Goal: Task Accomplishment & Management: Complete application form

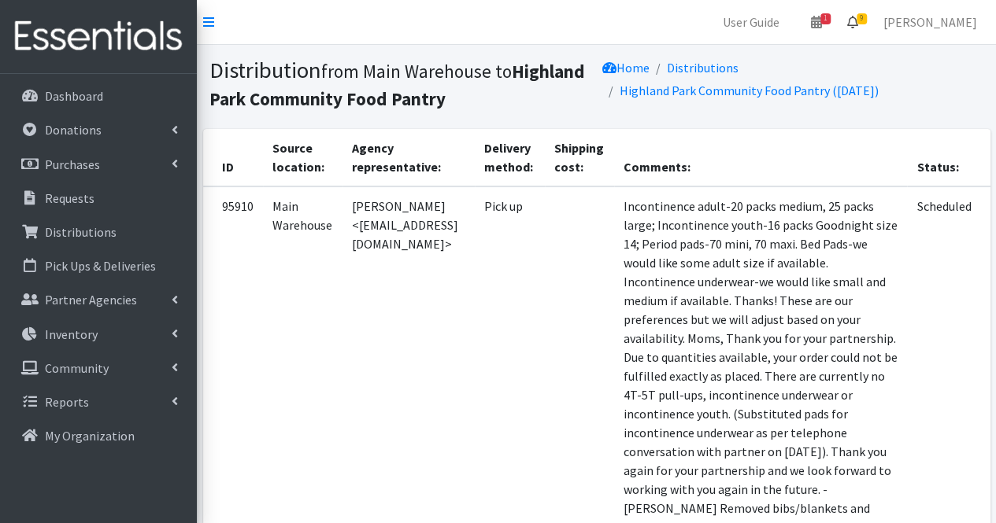
click at [870, 31] on link "9" at bounding box center [852, 21] width 36 height 31
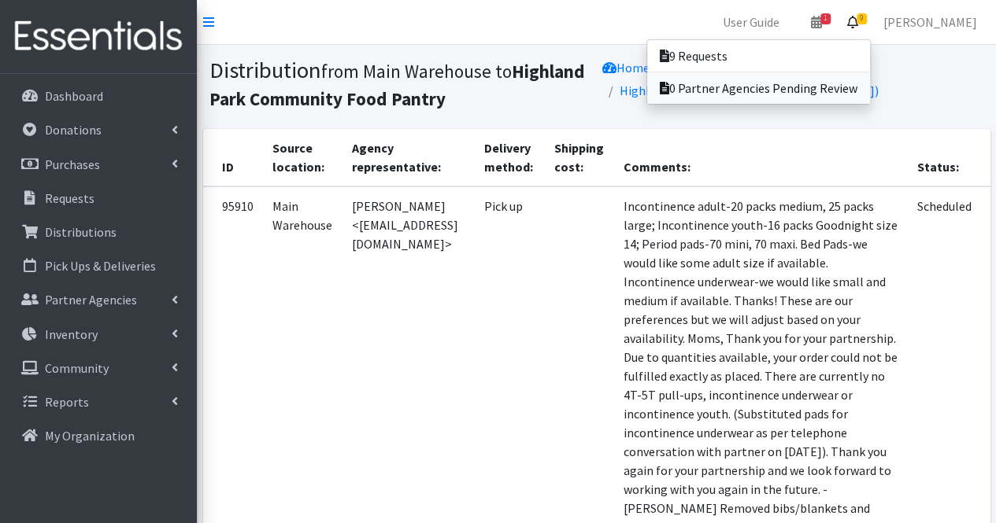
click at [841, 72] on link "0 Partner Agencies Pending Review" at bounding box center [758, 87] width 223 height 31
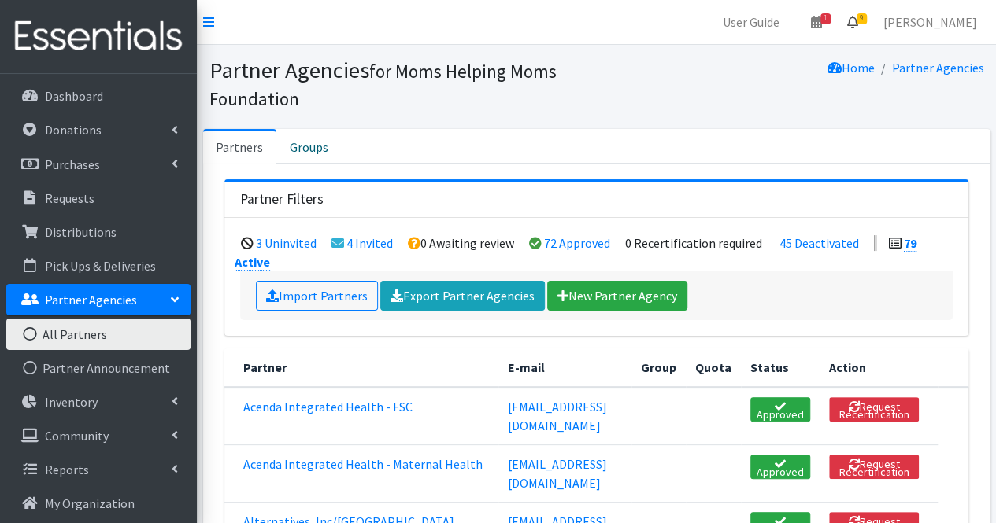
click at [858, 21] on icon at bounding box center [852, 22] width 11 height 13
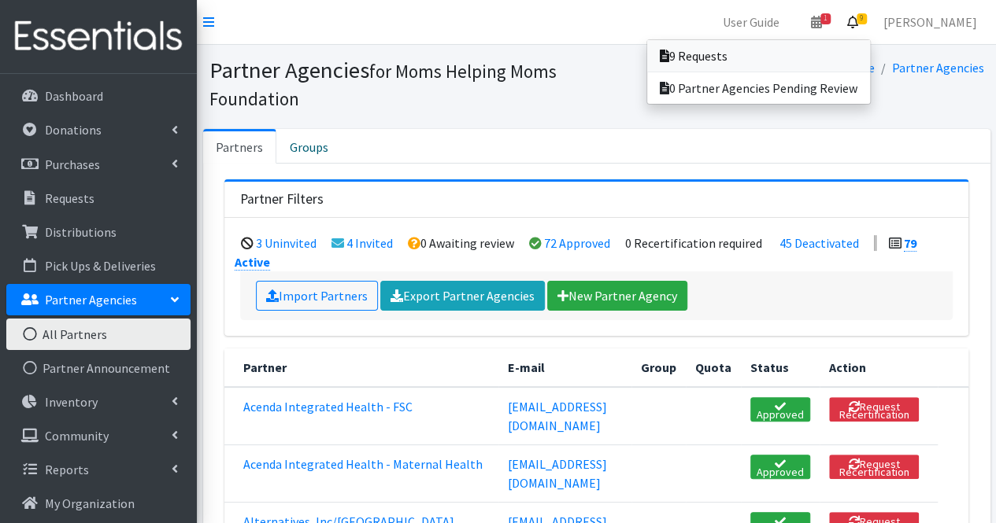
click at [837, 49] on link "9 Requests" at bounding box center [758, 55] width 223 height 31
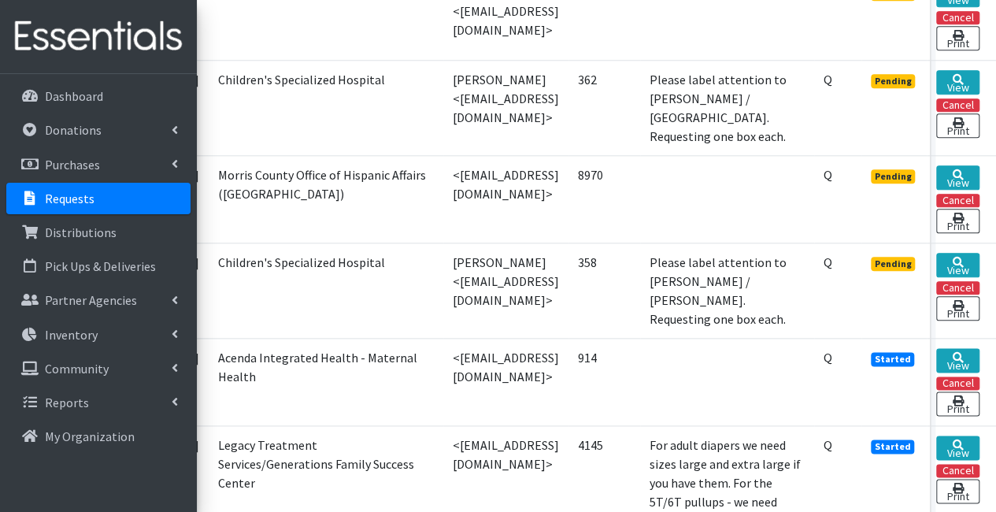
scroll to position [788, 130]
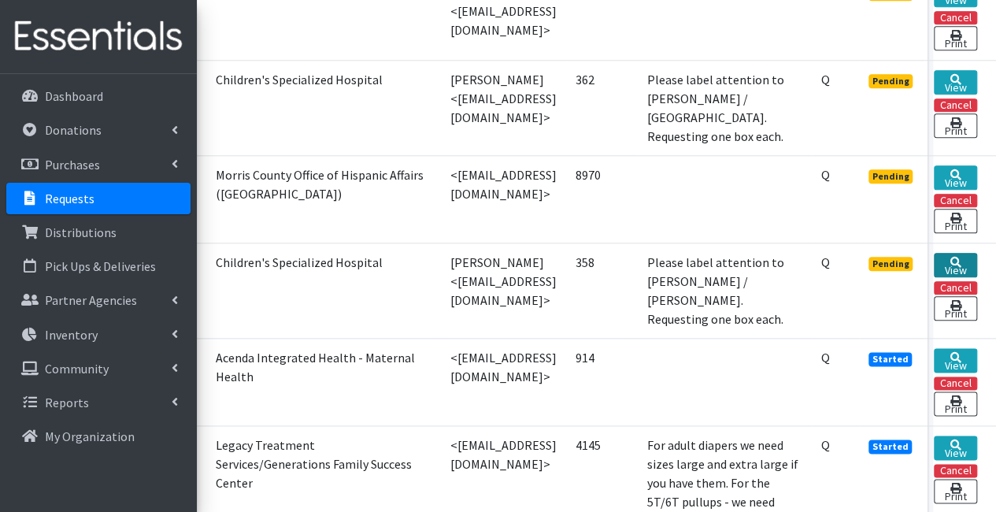
click at [963, 253] on link "View" at bounding box center [954, 265] width 43 height 24
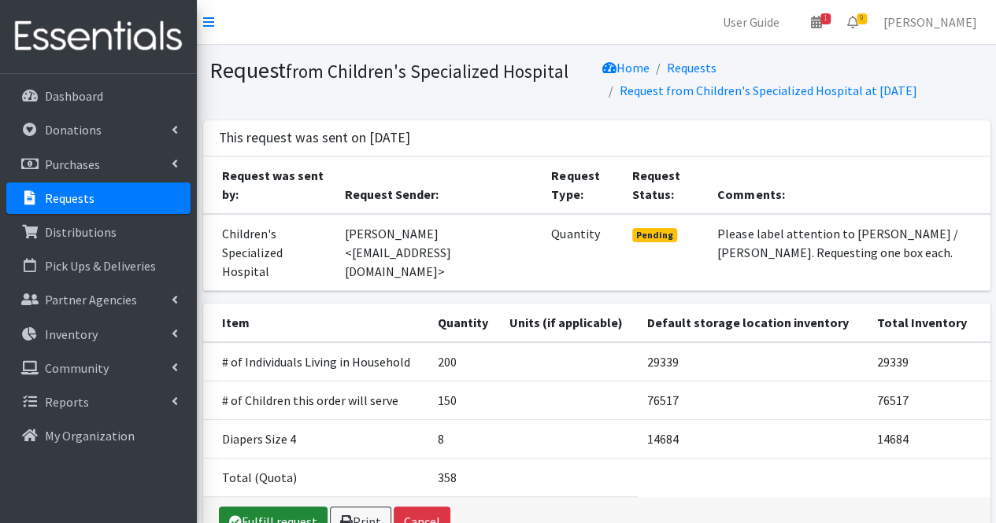
click at [277, 507] on link "Fulfill request" at bounding box center [273, 522] width 109 height 30
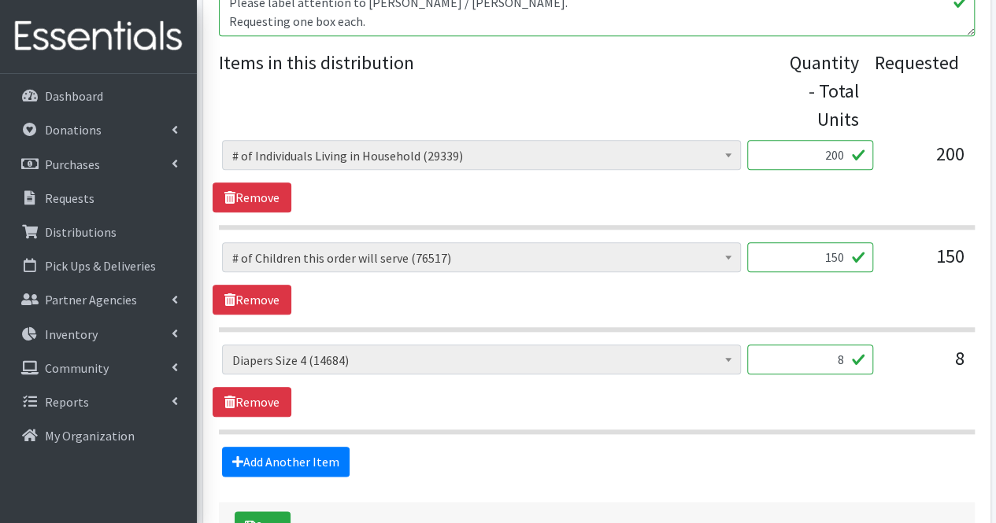
scroll to position [759, 0]
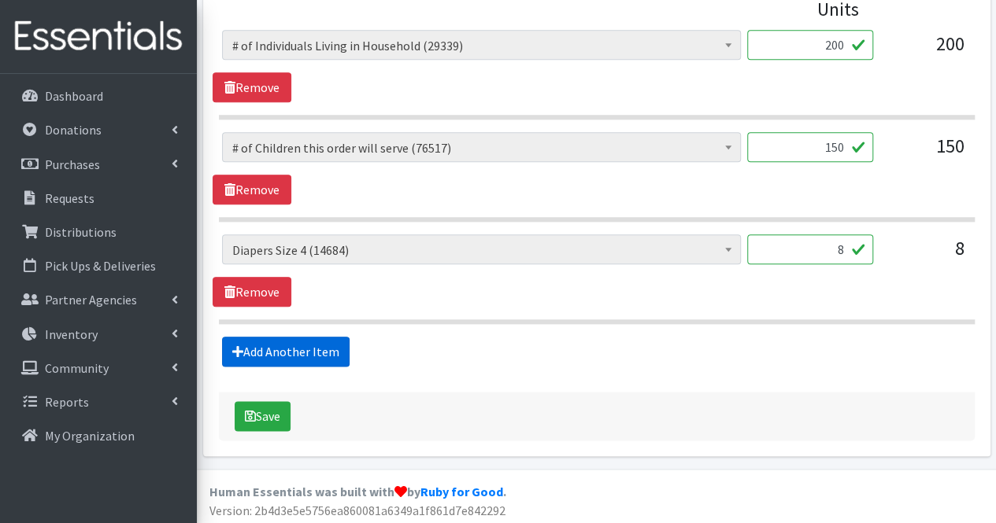
click at [296, 340] on link "Add Another Item" at bounding box center [285, 352] width 127 height 30
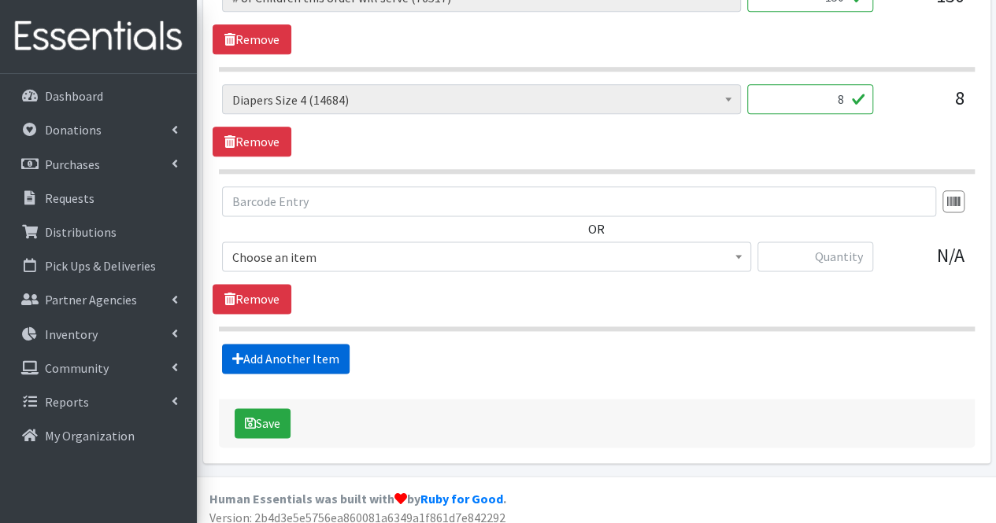
scroll to position [916, 0]
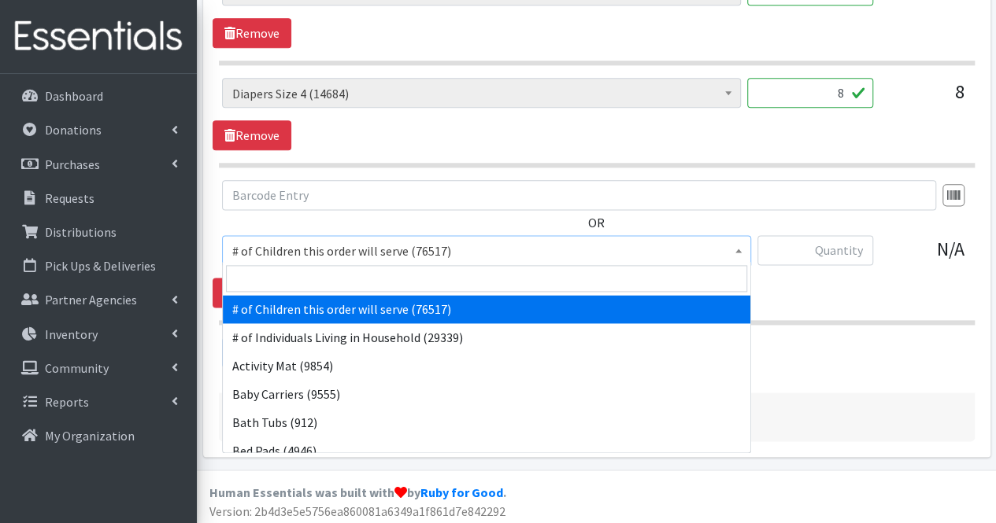
click at [307, 245] on span "# of Children this order will serve (76517)" at bounding box center [486, 251] width 508 height 22
click at [290, 283] on input "search" at bounding box center [486, 278] width 521 height 27
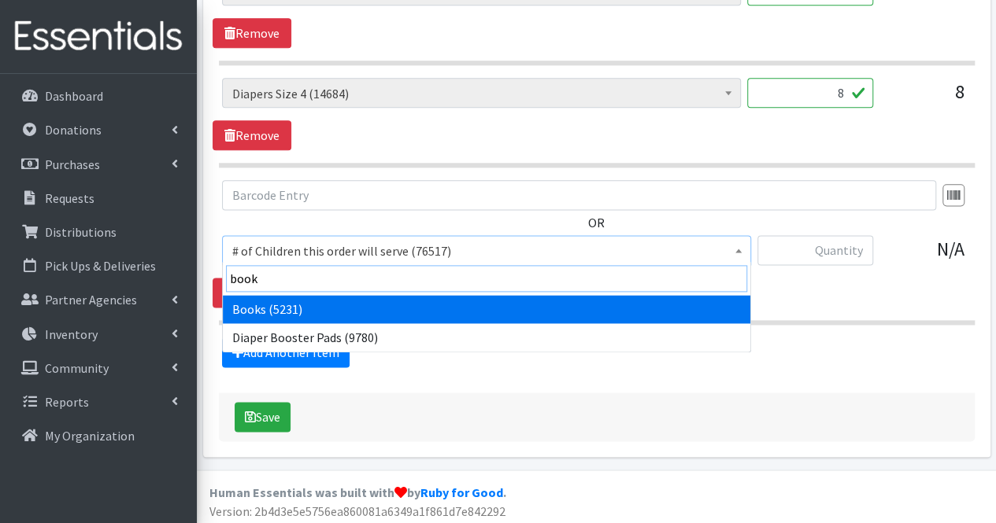
type input "books"
select select "1947"
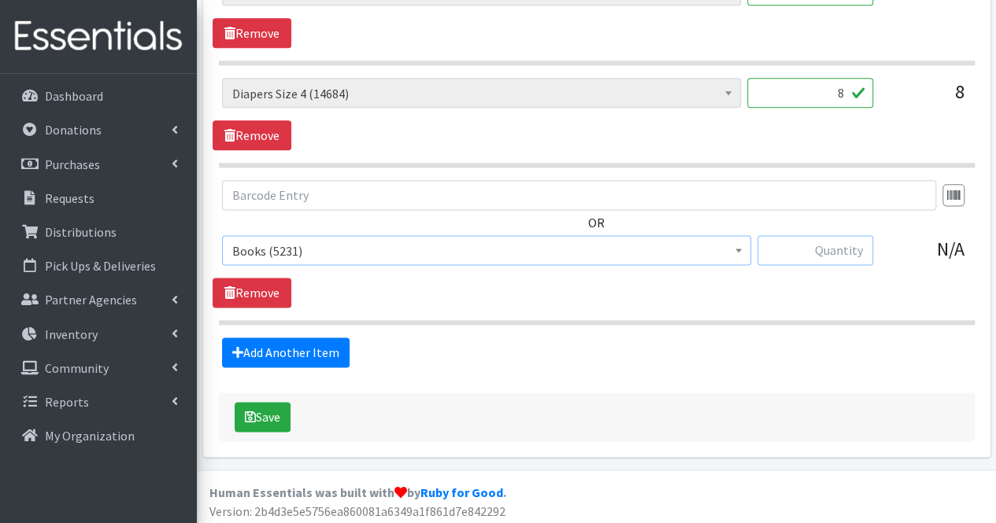
click at [826, 249] on input "text" at bounding box center [815, 250] width 116 height 30
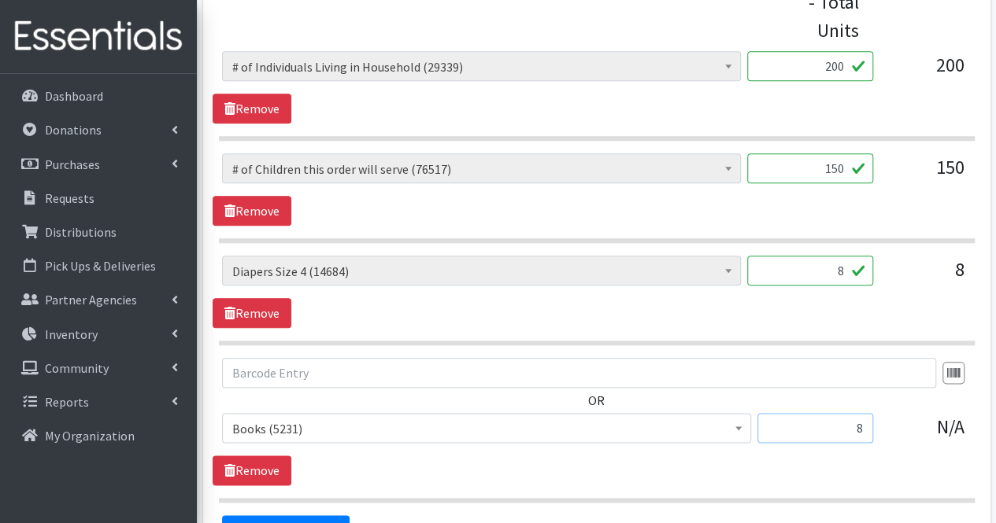
scroll to position [737, 0]
type input "8"
click at [848, 265] on input "8" at bounding box center [810, 272] width 126 height 30
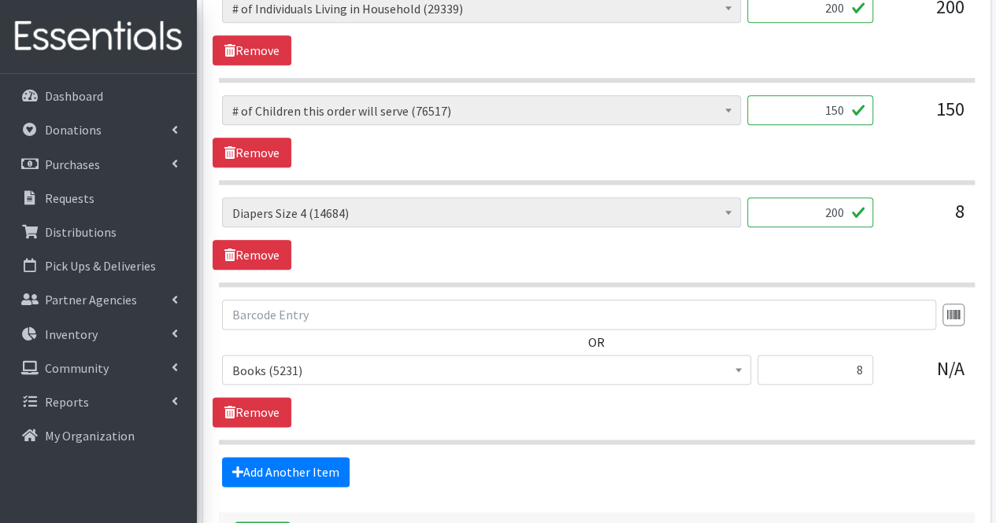
scroll to position [786, 0]
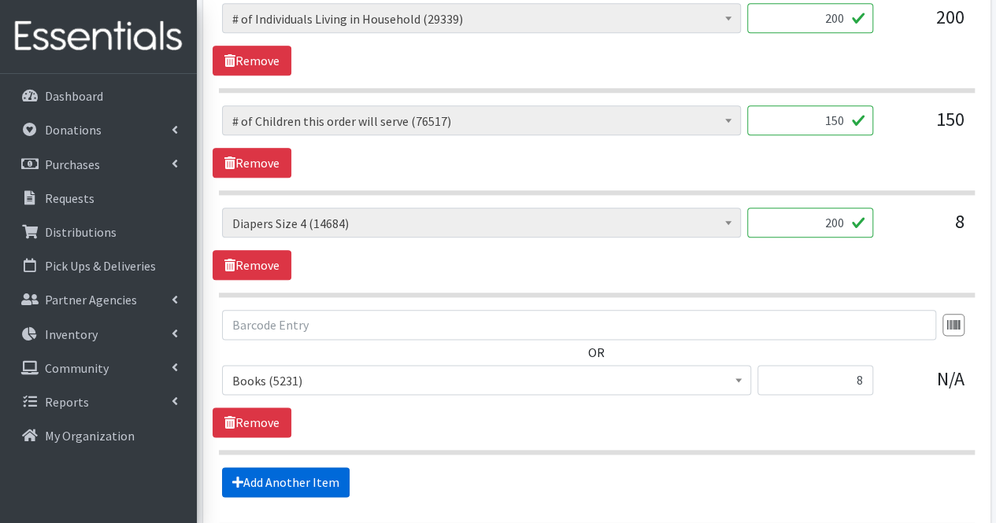
type input "200"
click at [312, 479] on link "Add Another Item" at bounding box center [285, 482] width 127 height 30
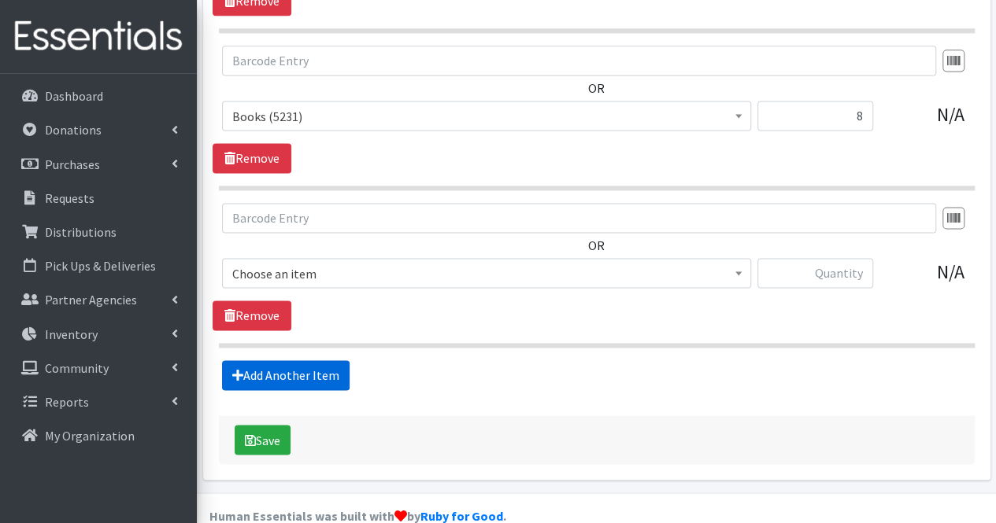
scroll to position [1073, 0]
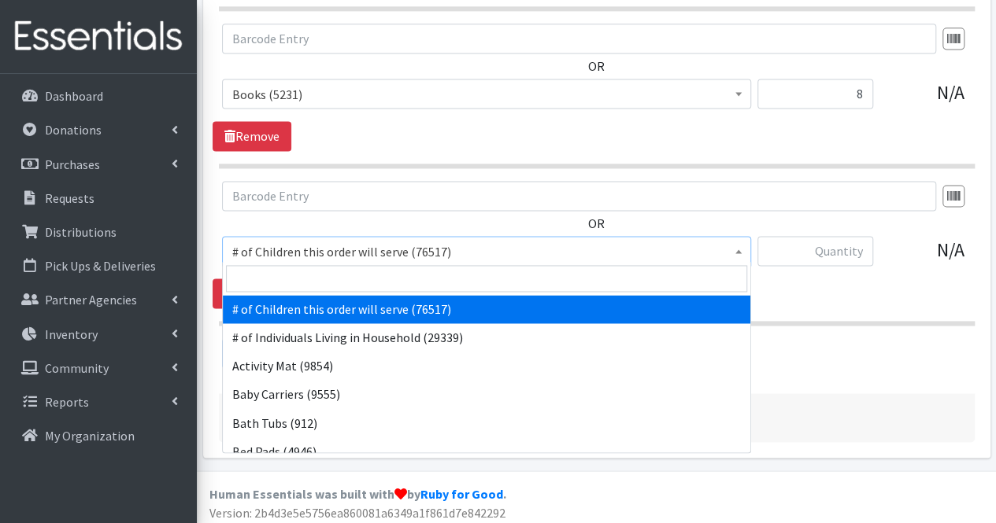
click at [345, 256] on span "# of Children this order will serve (76517)" at bounding box center [486, 252] width 508 height 22
click at [338, 278] on input "search" at bounding box center [486, 278] width 521 height 27
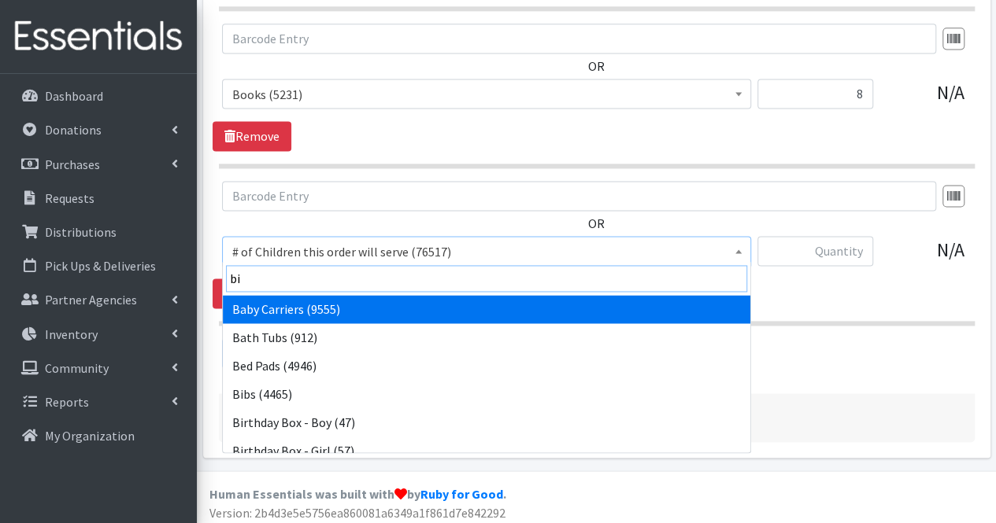
type input "bib"
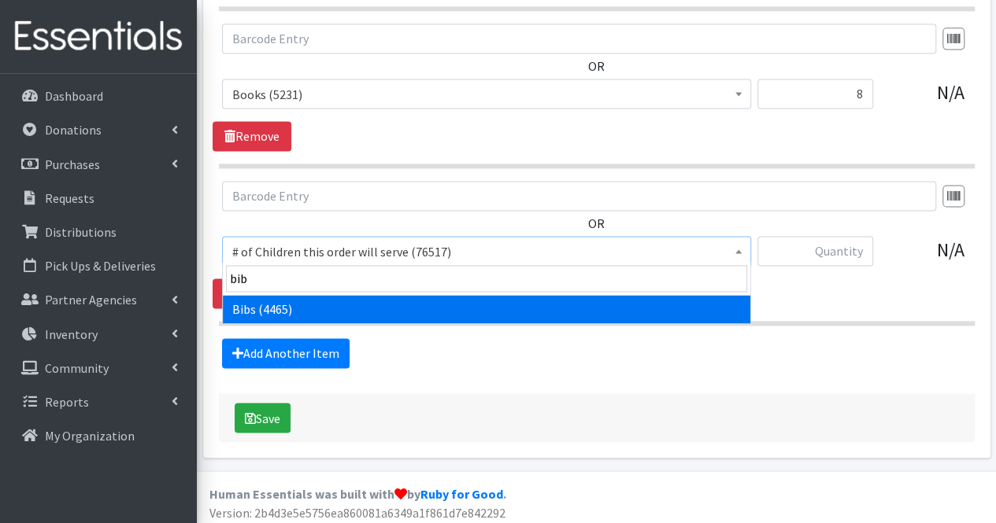
select select "293"
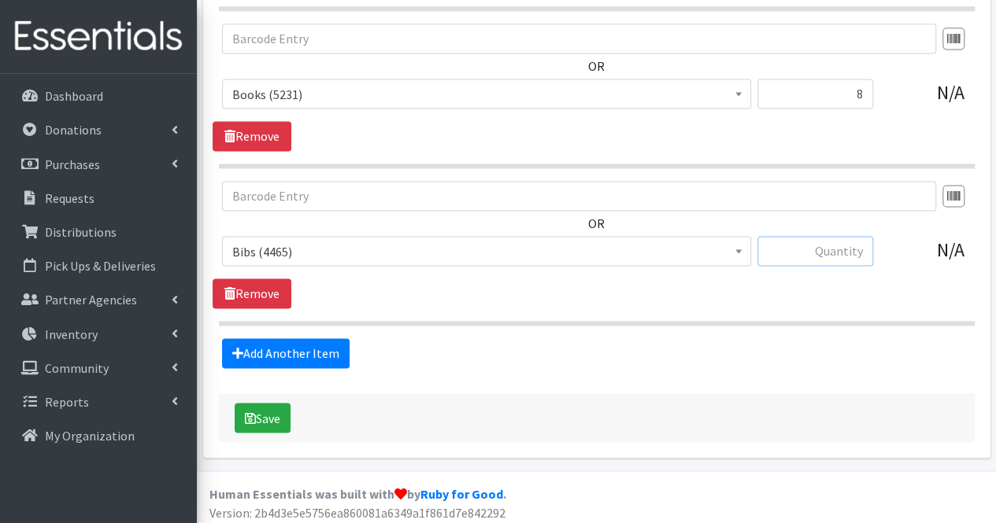
click at [814, 244] on input "text" at bounding box center [815, 251] width 116 height 30
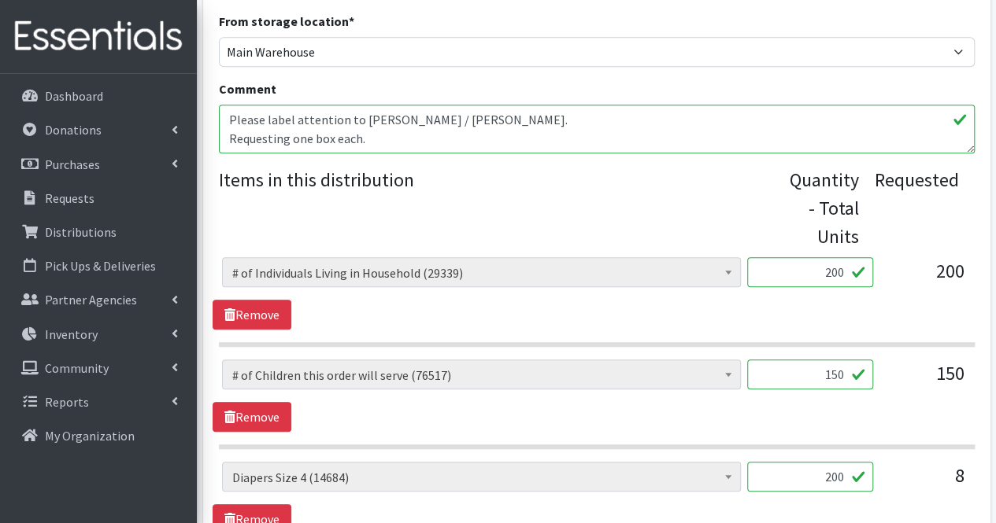
scroll to position [530, 0]
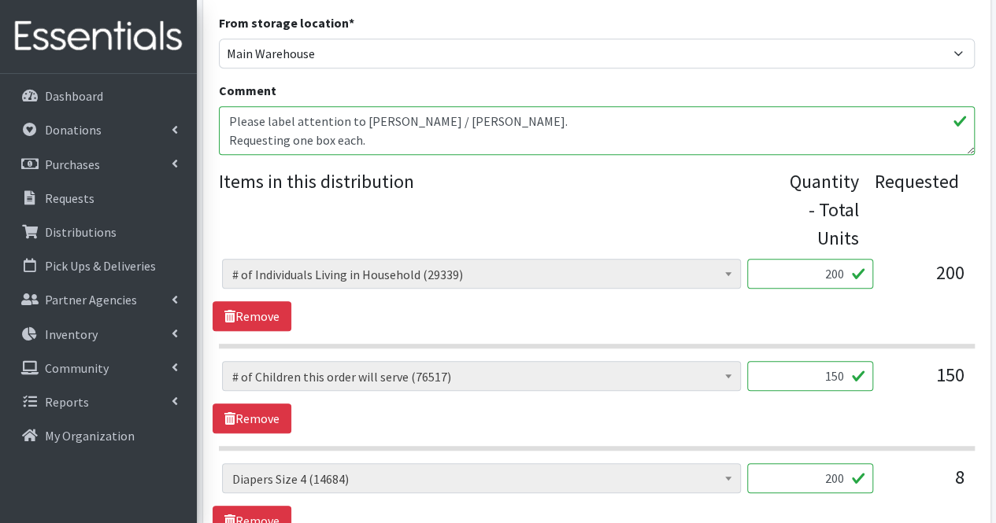
type input "4"
click at [541, 133] on textarea "Please label attention to Bethann Ferriera / Clifton. Requesting one box each." at bounding box center [596, 130] width 755 height 49
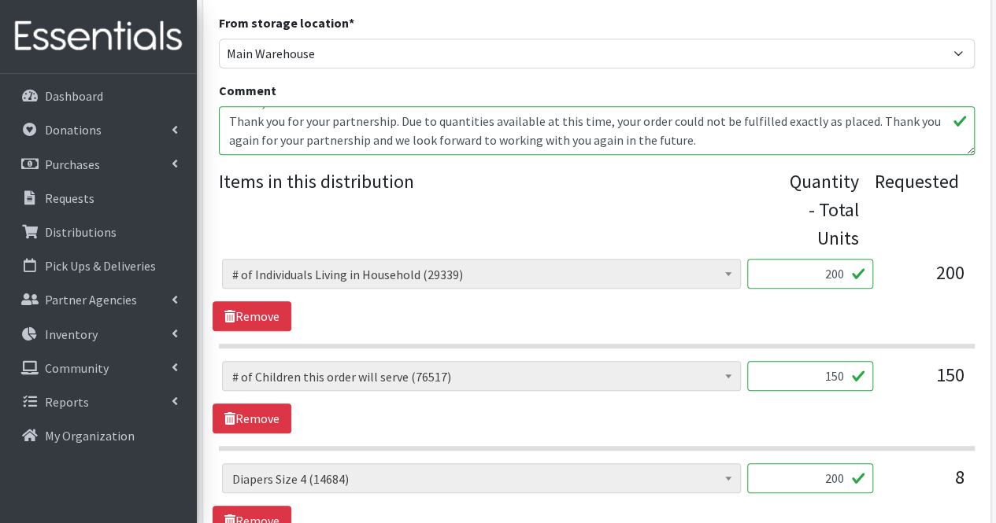
scroll to position [107, 0]
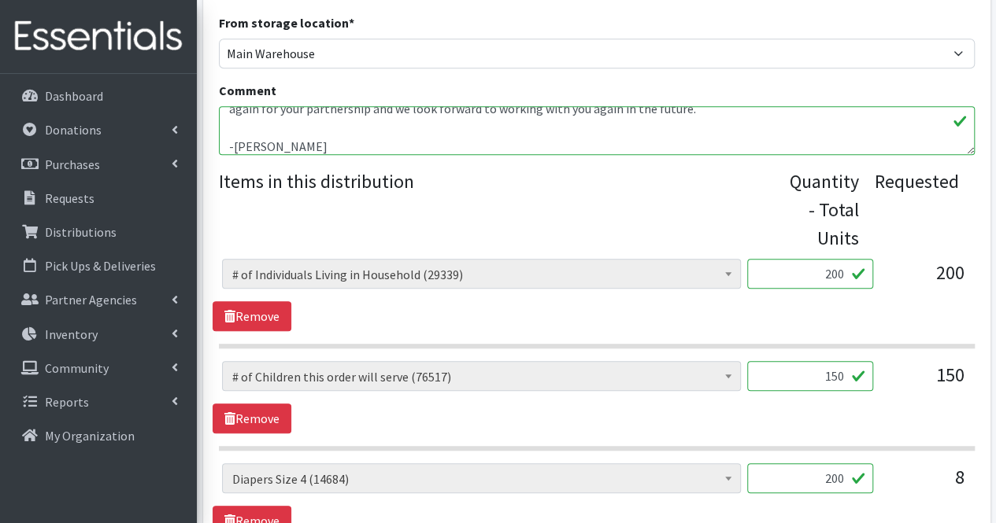
click at [419, 135] on textarea "Please label attention to Bethann Ferriera / Clifton. Requesting one box each." at bounding box center [596, 130] width 755 height 49
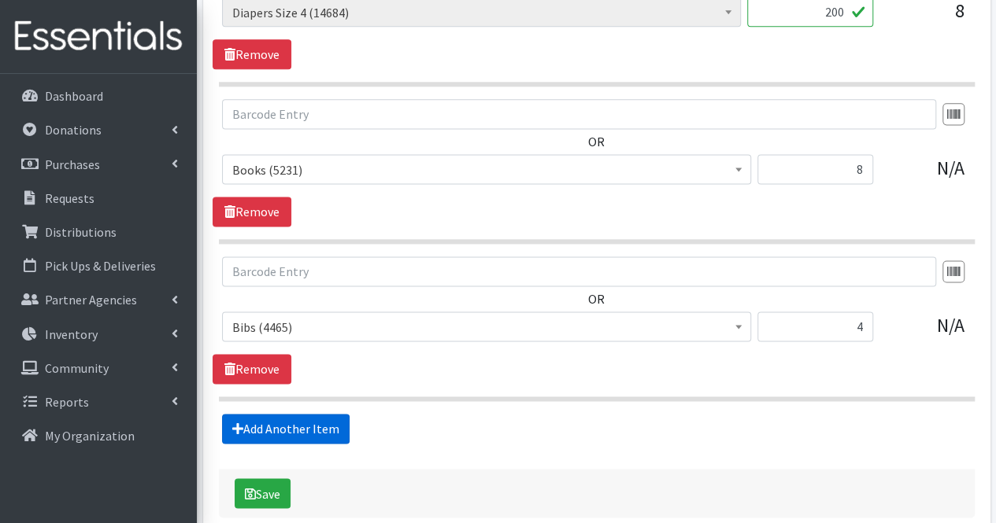
scroll to position [1073, 0]
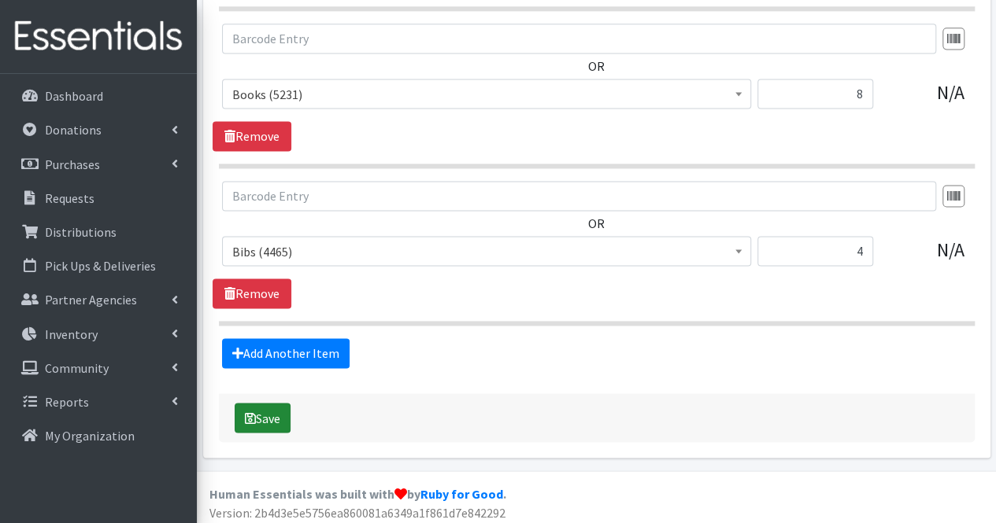
type textarea "Please label attention to Bethann Ferriera / Clifton. Requesting one box each. …"
click at [270, 419] on button "Save" at bounding box center [263, 418] width 56 height 30
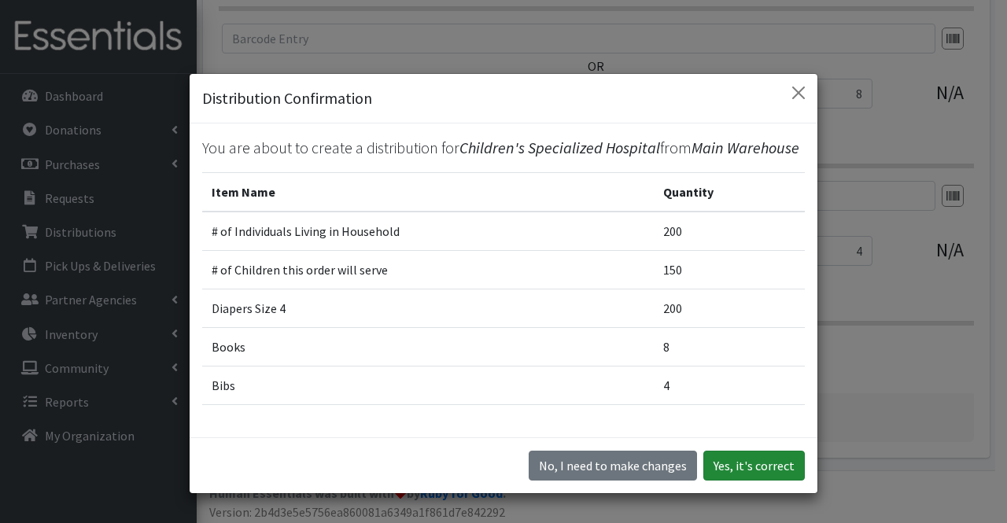
click at [740, 470] on button "Yes, it's correct" at bounding box center [755, 466] width 102 height 30
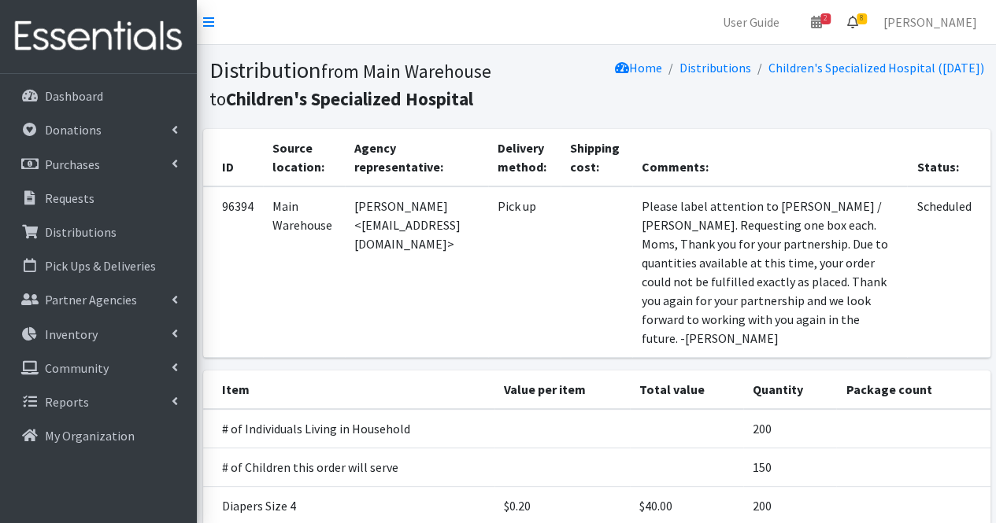
click at [858, 23] on icon at bounding box center [852, 22] width 11 height 13
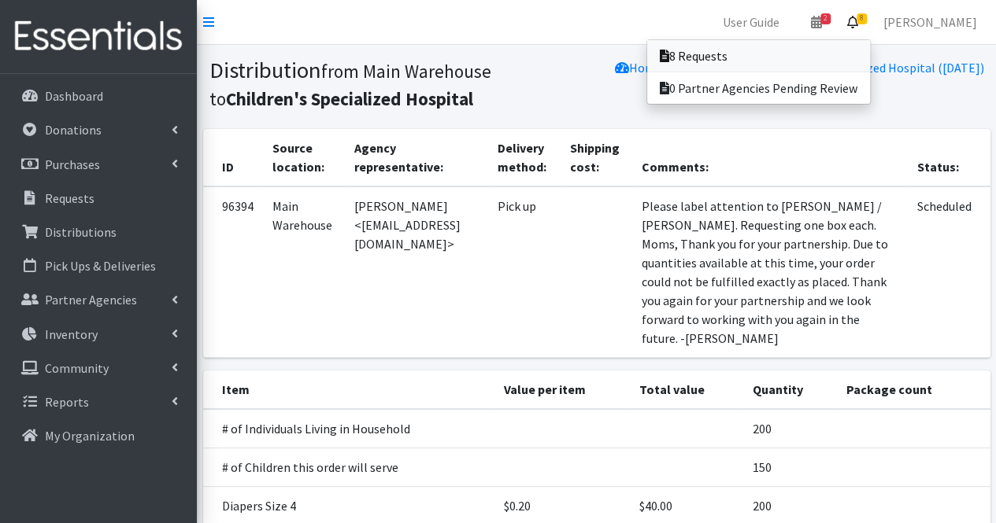
click at [837, 56] on link "8 Requests" at bounding box center [758, 55] width 223 height 31
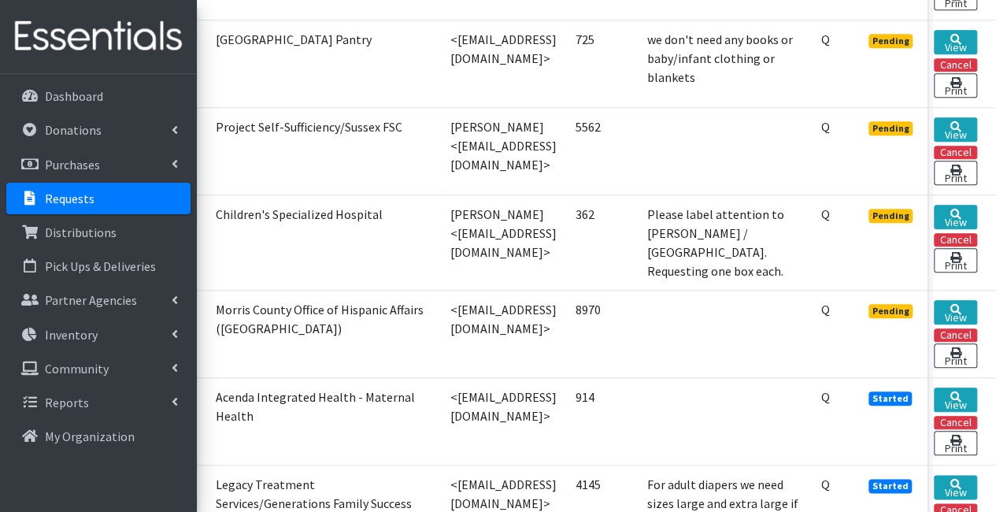
scroll to position [725, 130]
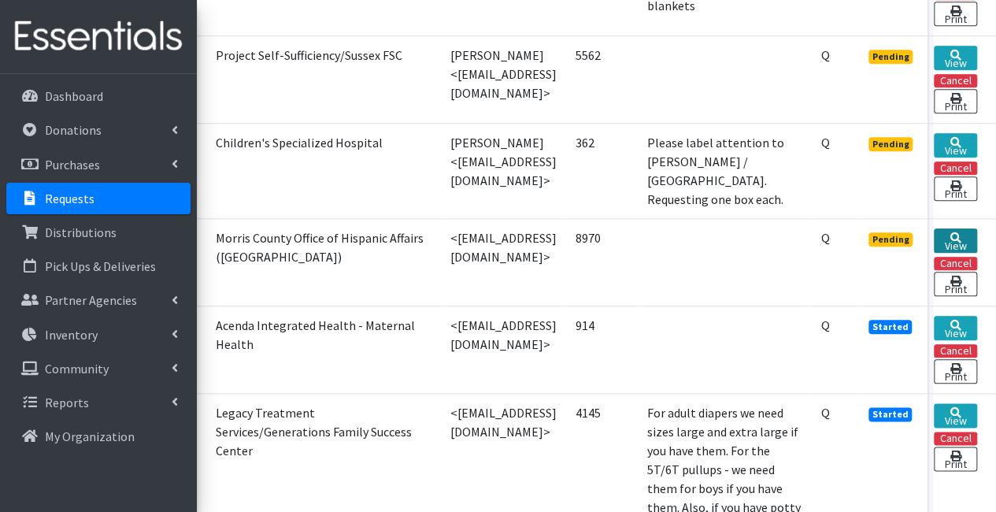
click at [949, 228] on link "View" at bounding box center [954, 240] width 43 height 24
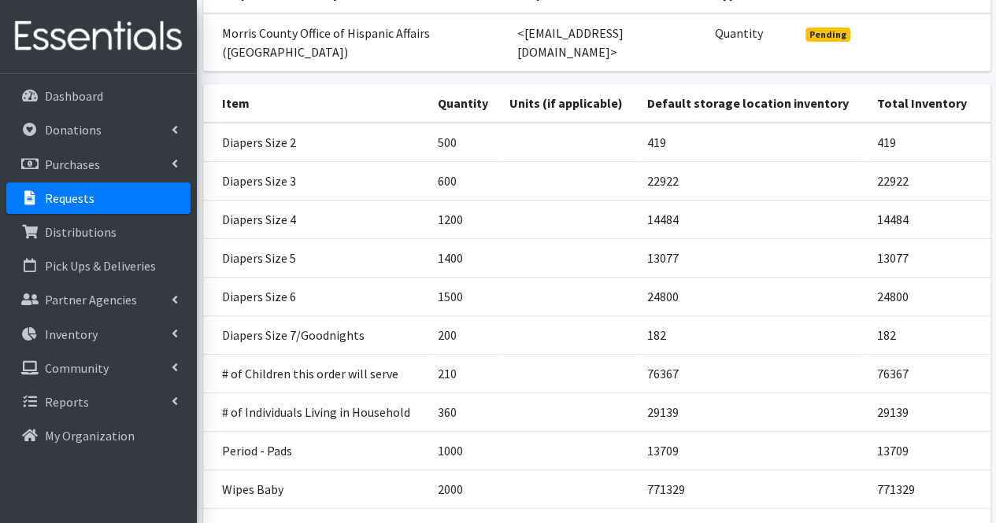
scroll to position [326, 0]
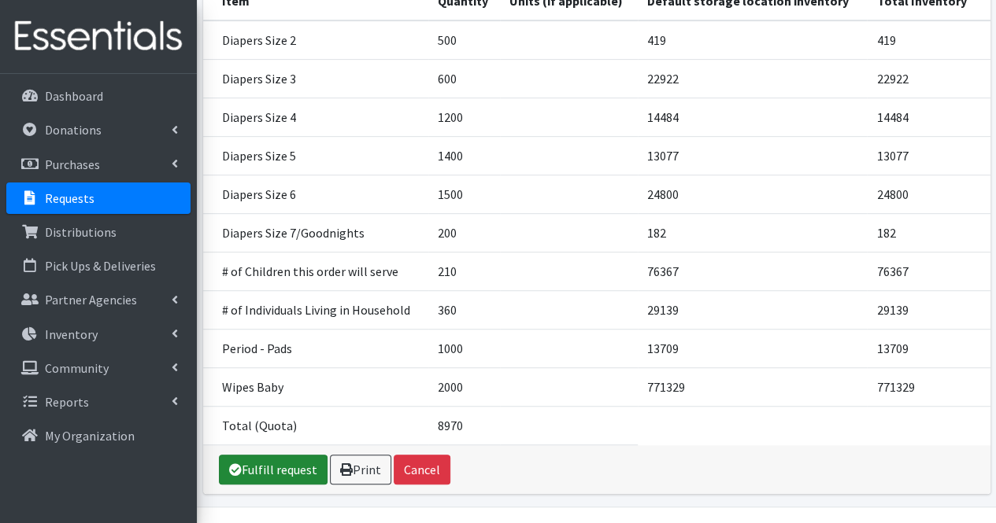
click at [268, 455] on link "Fulfill request" at bounding box center [273, 470] width 109 height 30
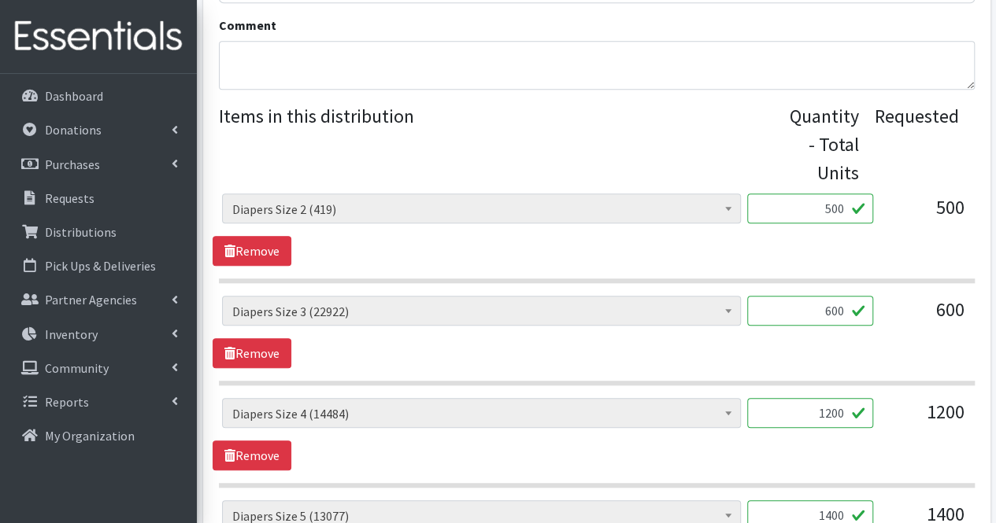
scroll to position [602, 0]
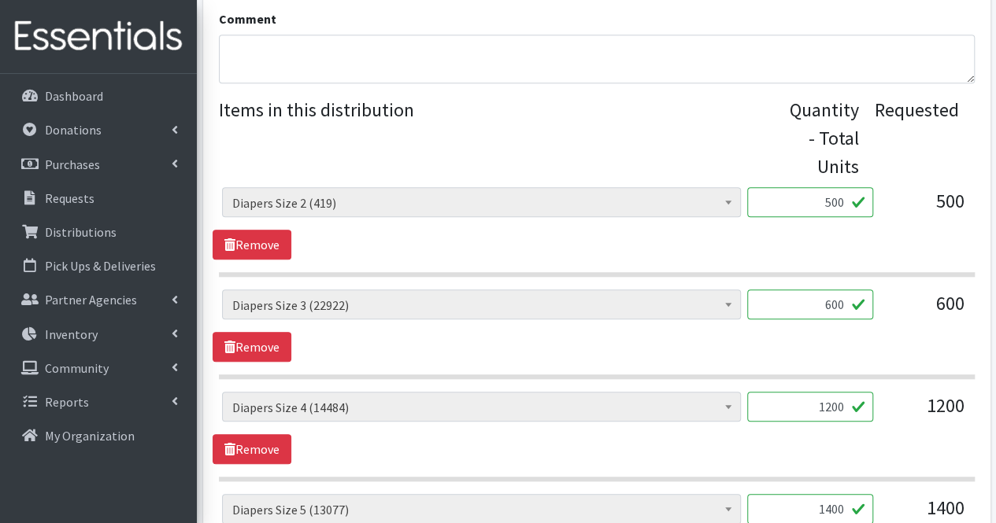
click at [844, 198] on input "500" at bounding box center [810, 202] width 126 height 30
type input "513"
click at [809, 307] on input "600" at bounding box center [810, 305] width 126 height 30
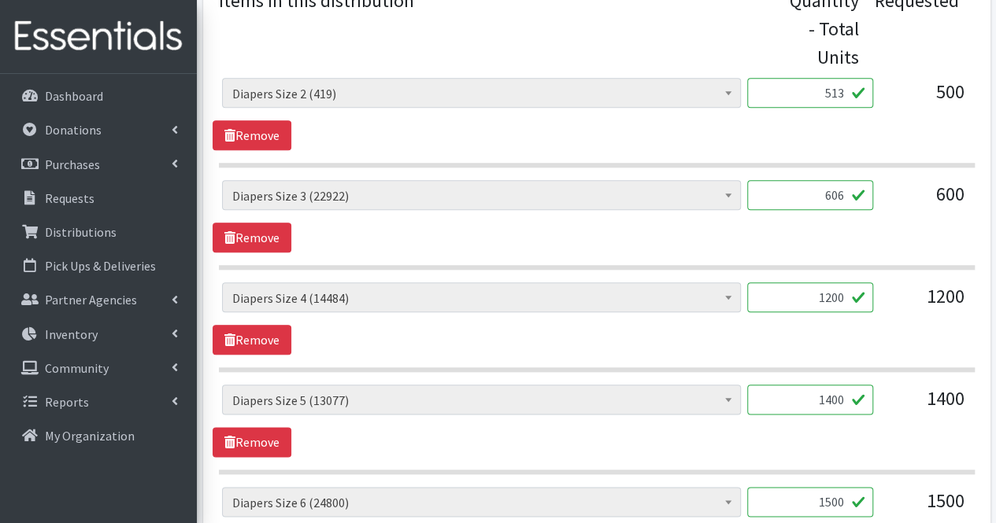
scroll to position [717, 0]
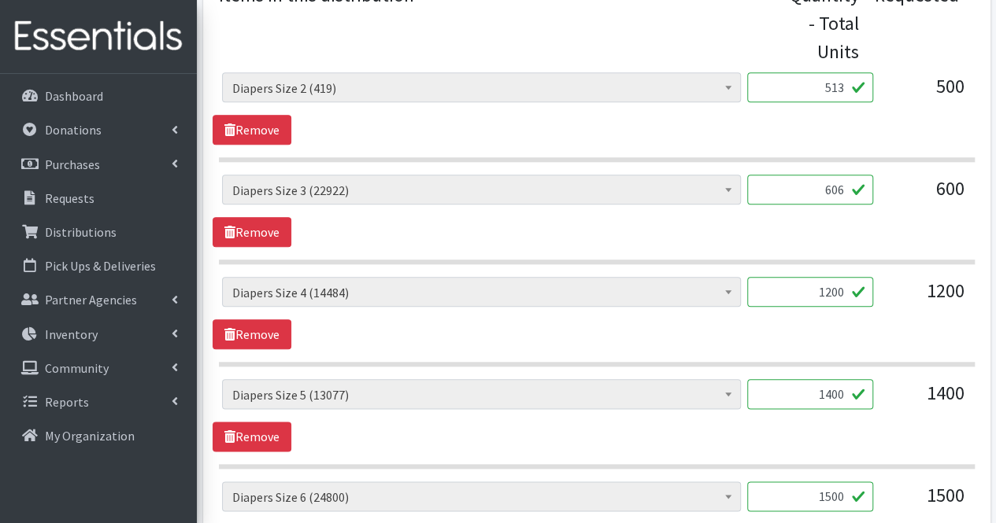
type input "606"
click at [805, 295] on input "1200" at bounding box center [810, 292] width 126 height 30
type input "1192"
click at [812, 391] on input "1400" at bounding box center [810, 394] width 126 height 30
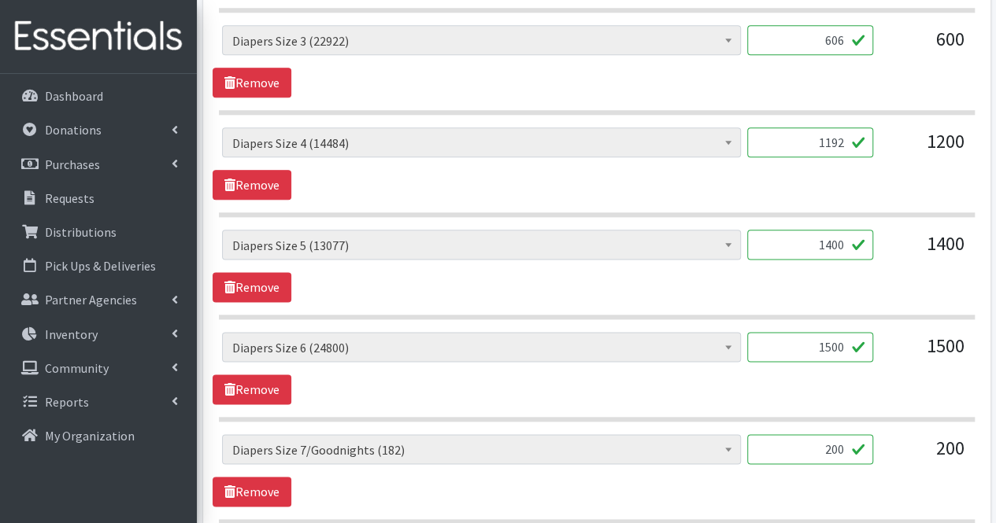
scroll to position [877, 0]
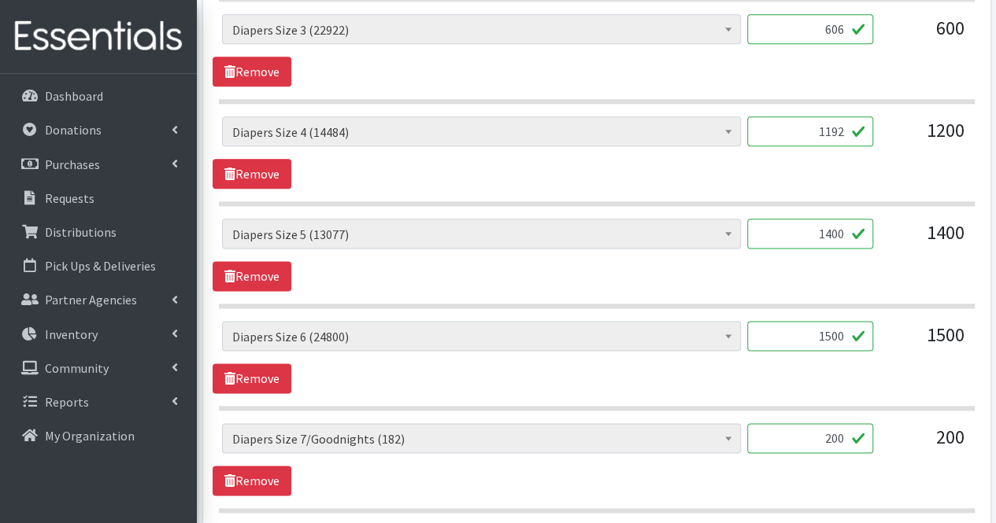
click at [818, 341] on input "1500" at bounding box center [810, 336] width 126 height 30
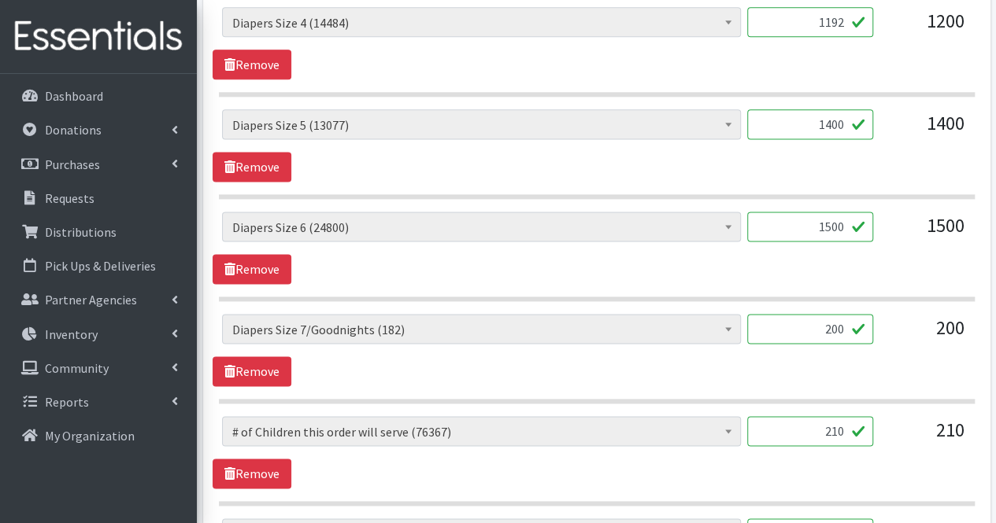
click at [814, 320] on input "200" at bounding box center [810, 329] width 126 height 30
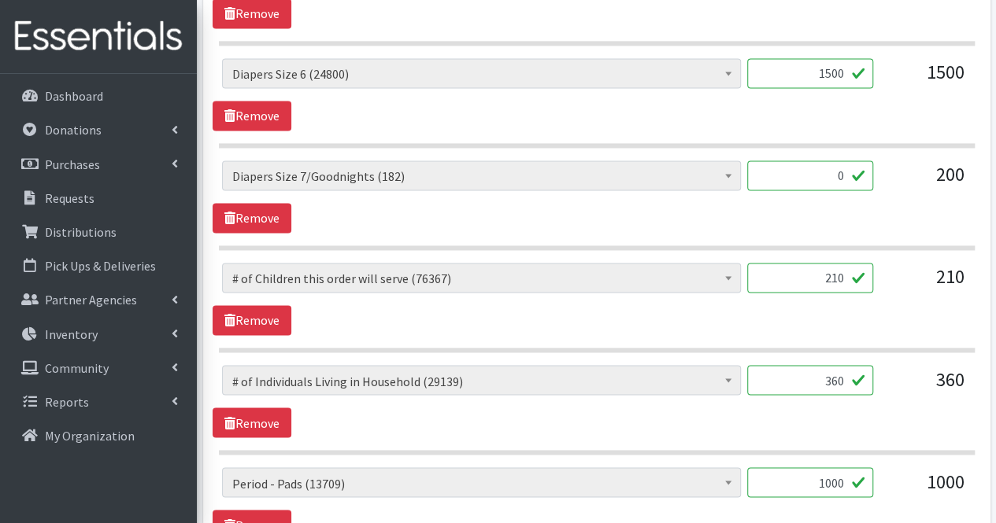
scroll to position [1143, 0]
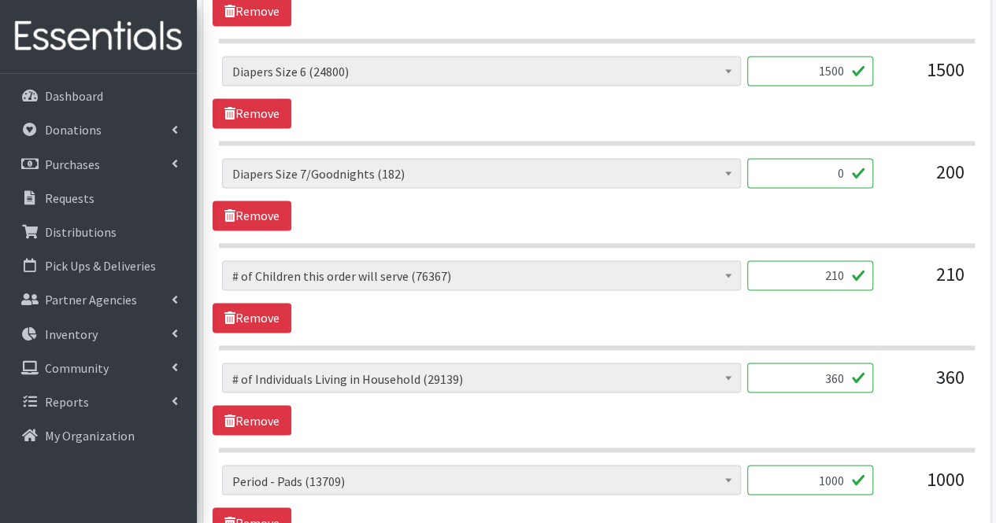
type input "0"
click at [810, 371] on input "360" at bounding box center [810, 378] width 126 height 30
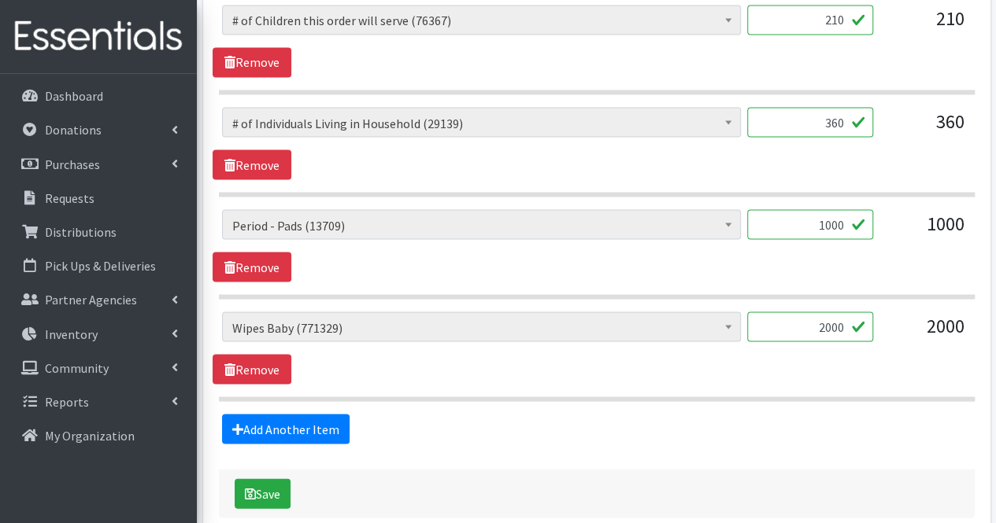
scroll to position [1399, 0]
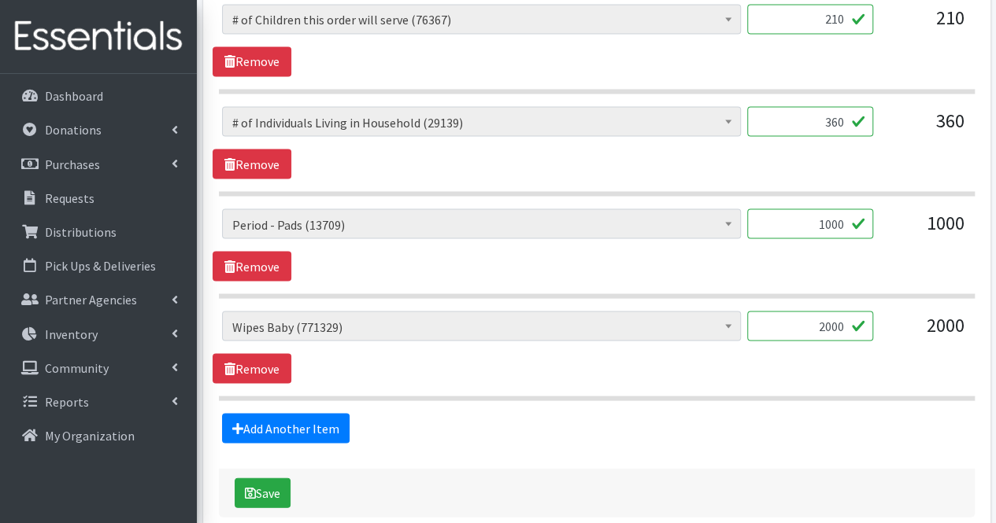
click at [842, 215] on input "1000" at bounding box center [810, 224] width 126 height 30
type input "600"
click at [817, 321] on input "2000" at bounding box center [810, 326] width 126 height 30
click at [305, 420] on link "Add Another Item" at bounding box center [285, 428] width 127 height 30
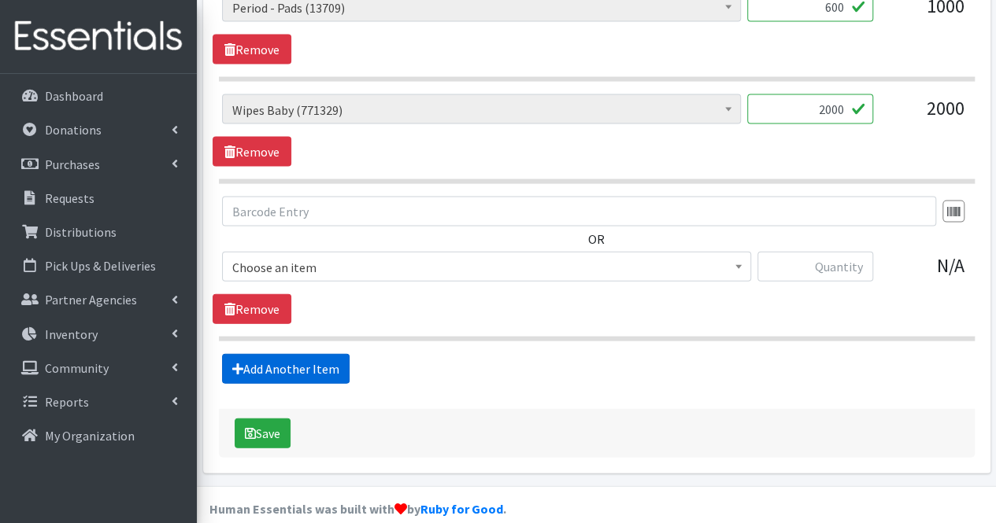
scroll to position [1627, 0]
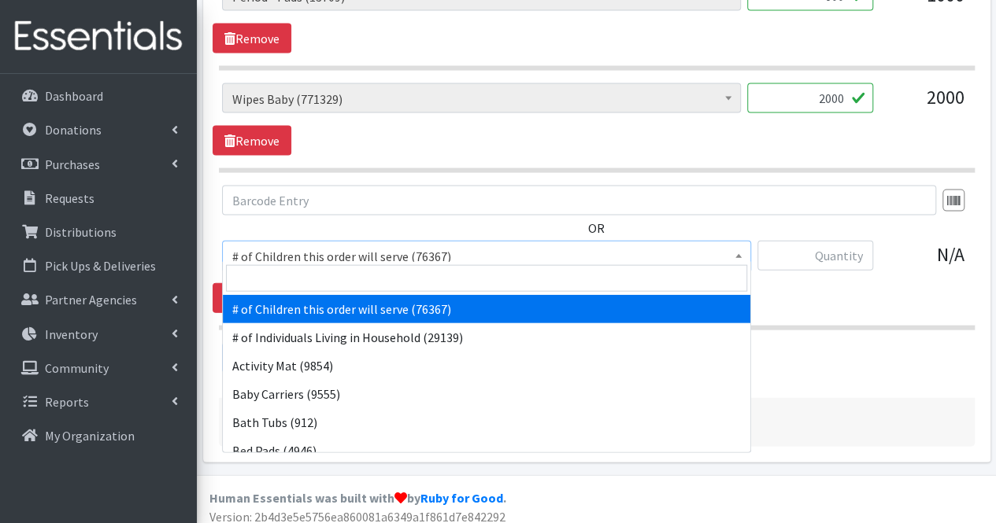
click at [297, 249] on span "# of Children this order will serve (76367)" at bounding box center [486, 257] width 508 height 22
click at [290, 279] on input "search" at bounding box center [486, 278] width 521 height 27
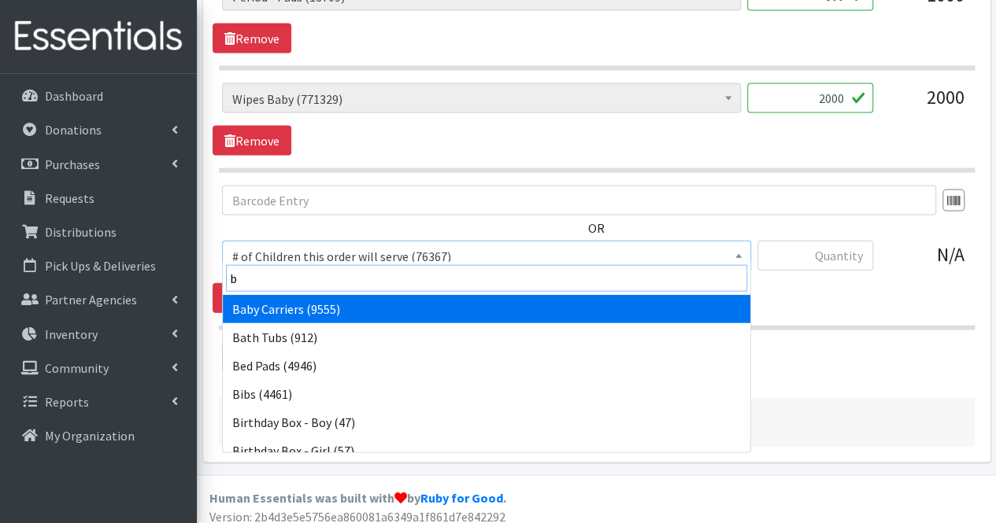
type input "bl"
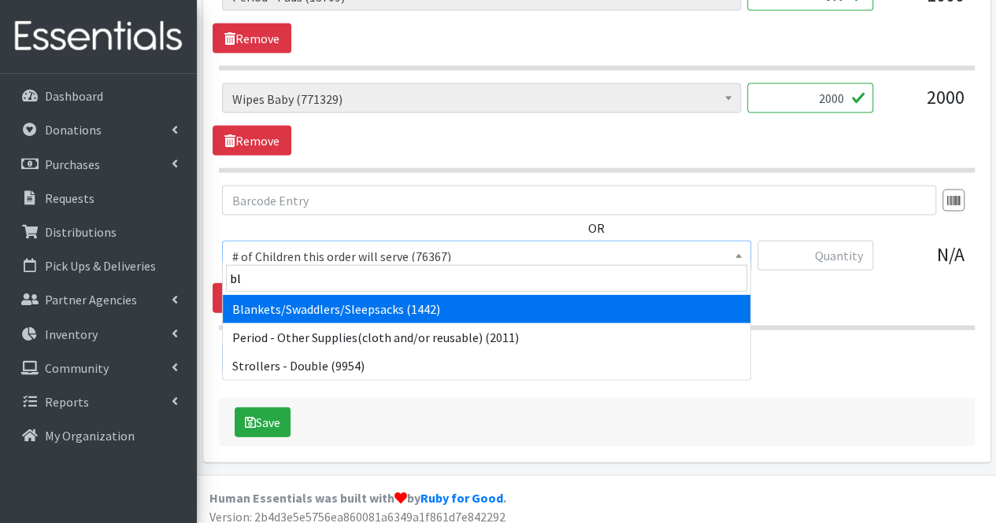
select select "1933"
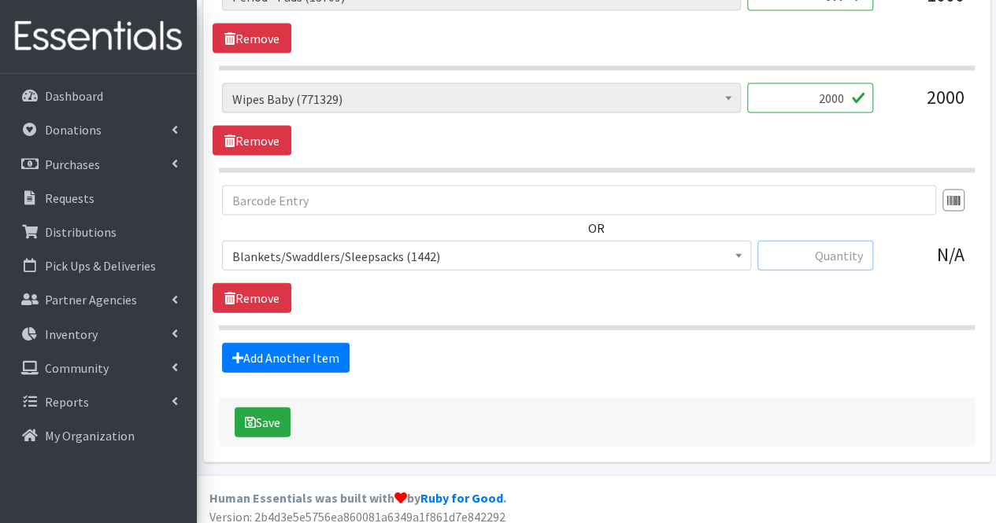
click at [839, 257] on input "text" at bounding box center [815, 256] width 116 height 30
type input "20"
click at [304, 358] on link "Add Another Item" at bounding box center [285, 358] width 127 height 30
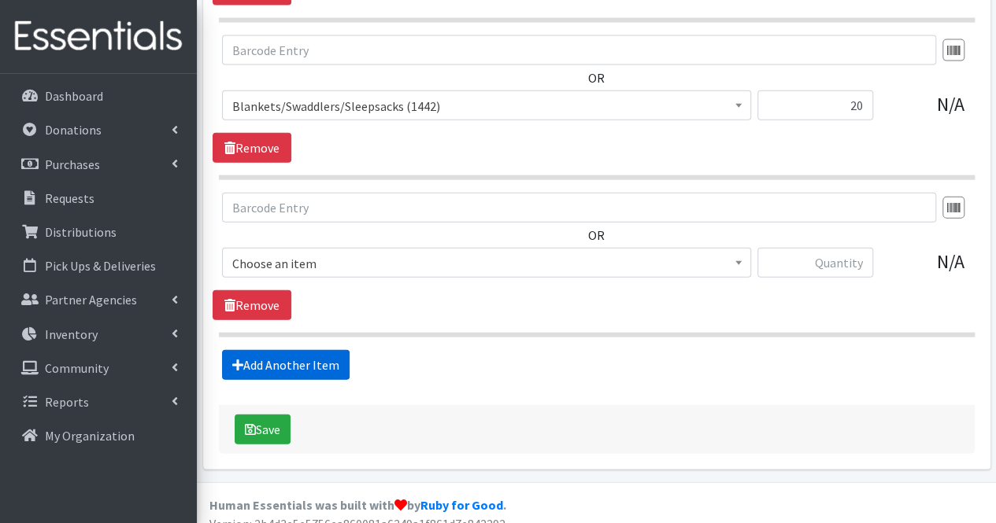
scroll to position [1783, 0]
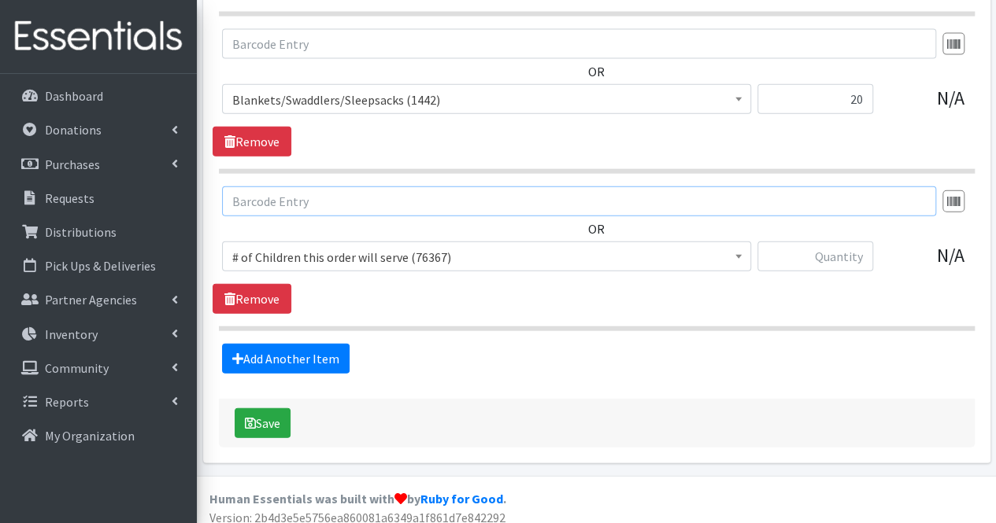
click at [281, 195] on input "text" at bounding box center [579, 202] width 714 height 30
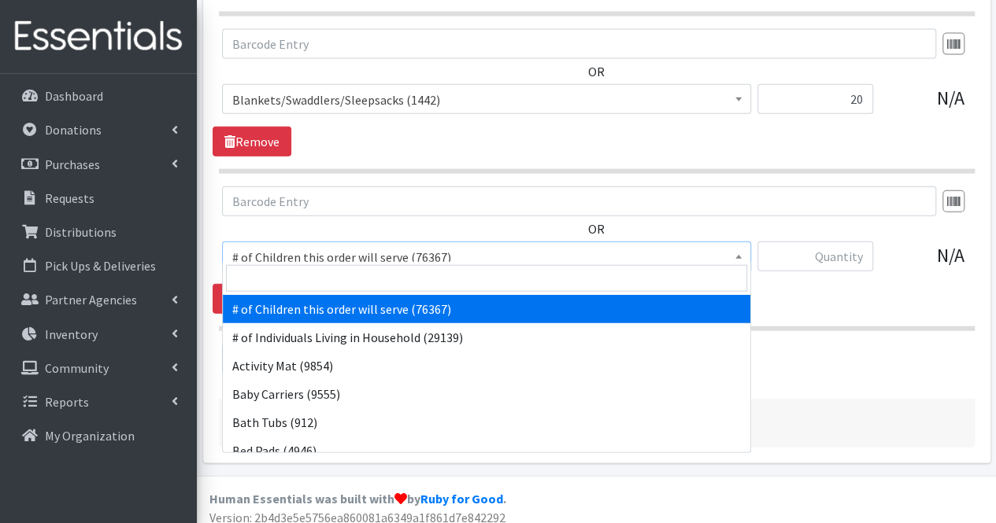
click at [285, 255] on span "# of Children this order will serve (76367)" at bounding box center [486, 257] width 508 height 22
click at [283, 275] on input "search" at bounding box center [486, 278] width 521 height 27
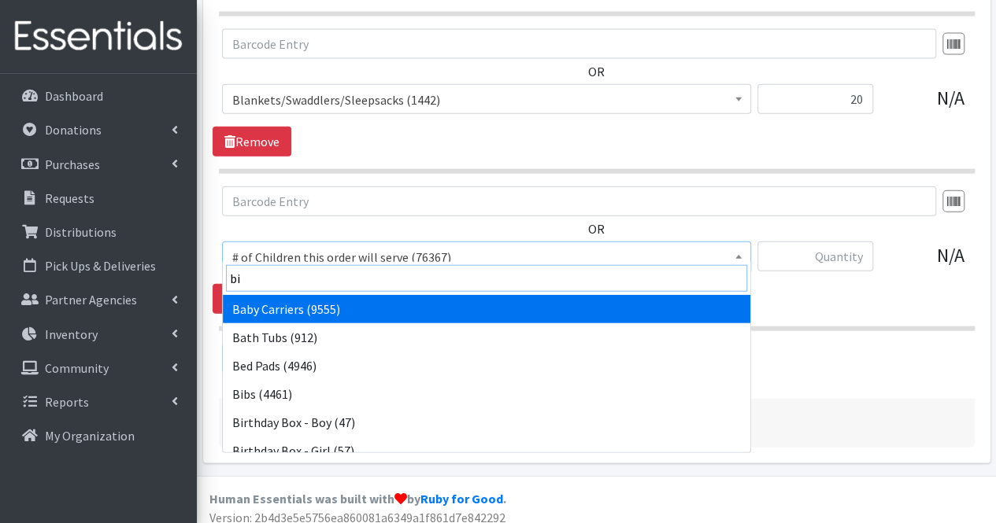
type input "bib"
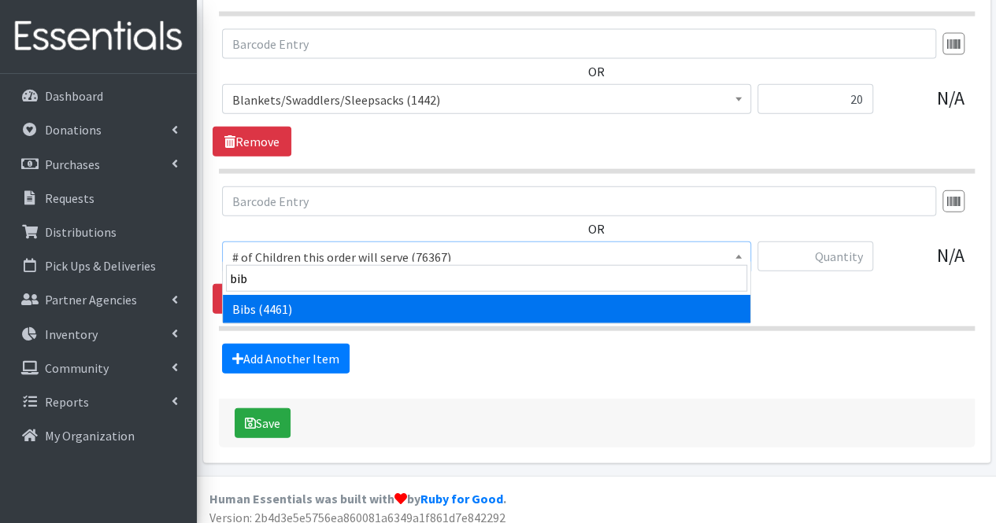
select select "293"
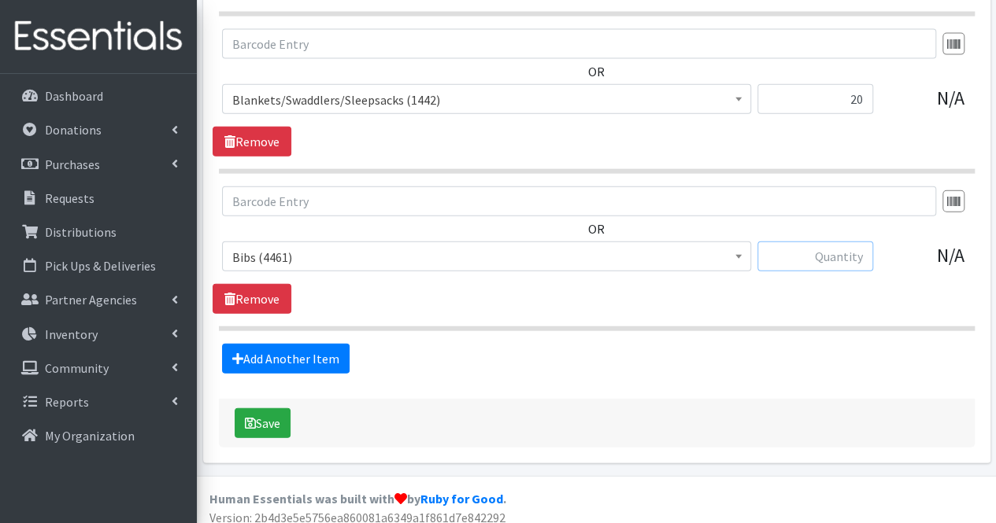
click at [807, 249] on input "text" at bounding box center [815, 257] width 116 height 30
type input "20"
click at [307, 358] on link "Add Another Item" at bounding box center [285, 359] width 127 height 30
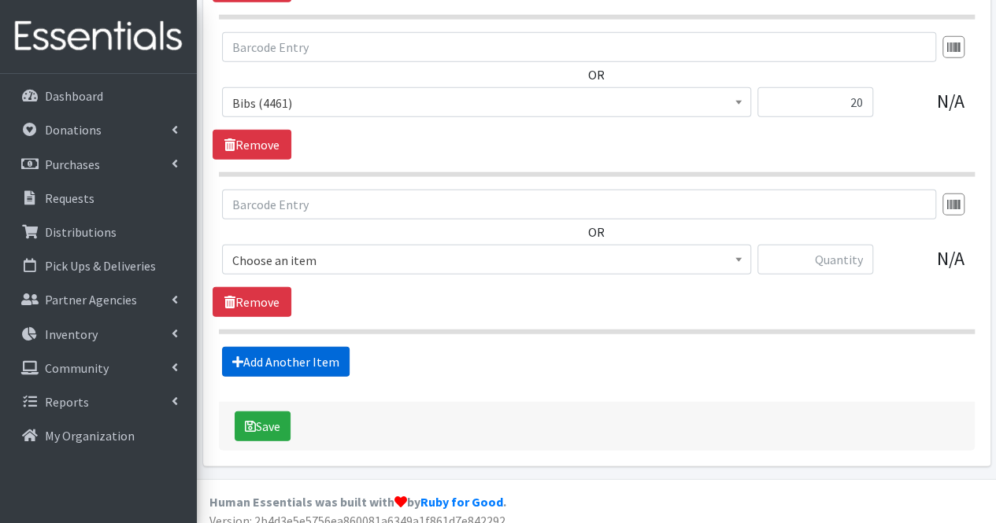
scroll to position [1940, 0]
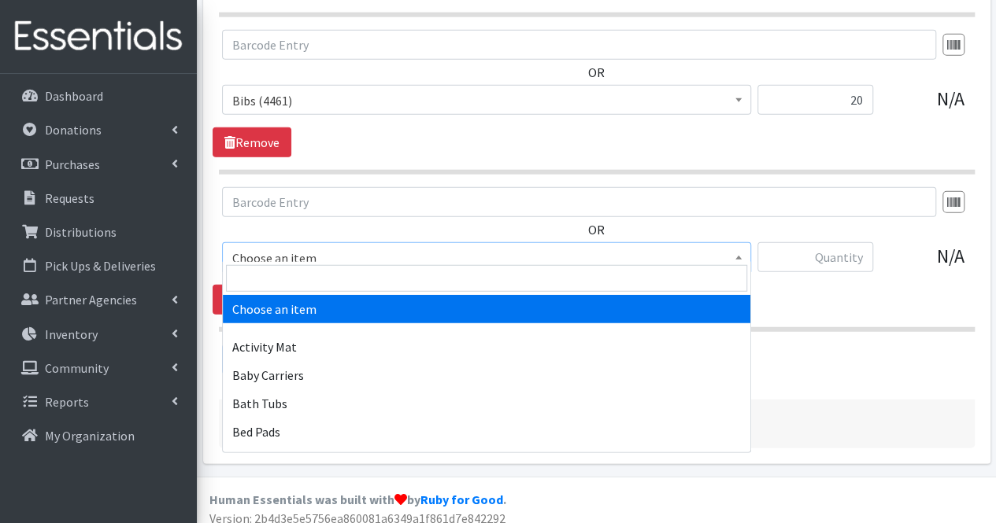
click at [314, 247] on span "Choose an item" at bounding box center [486, 258] width 508 height 22
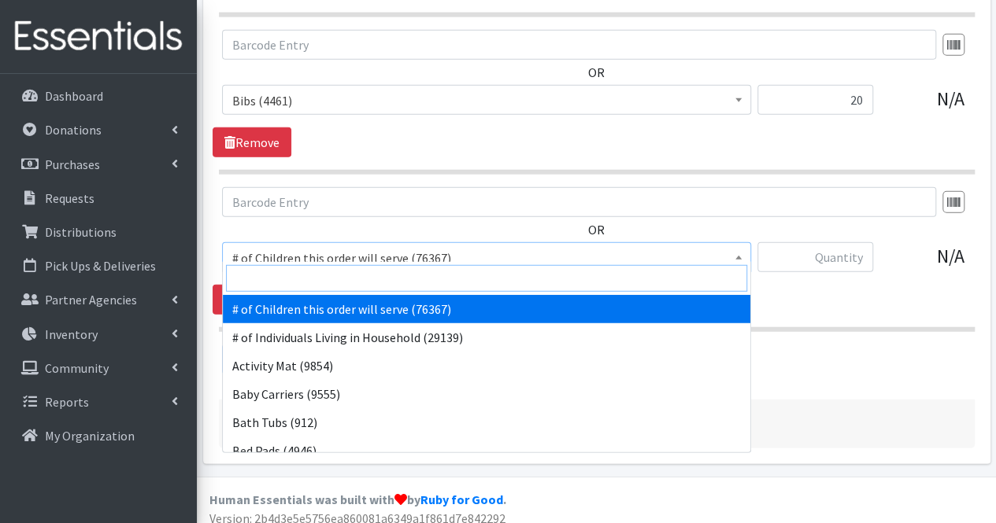
click at [304, 283] on input "search" at bounding box center [486, 278] width 521 height 27
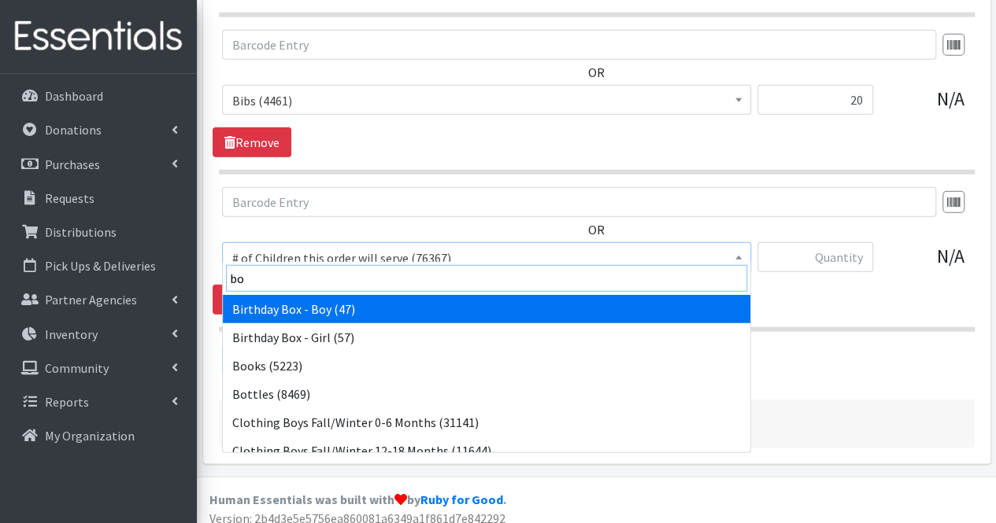
type input "boo"
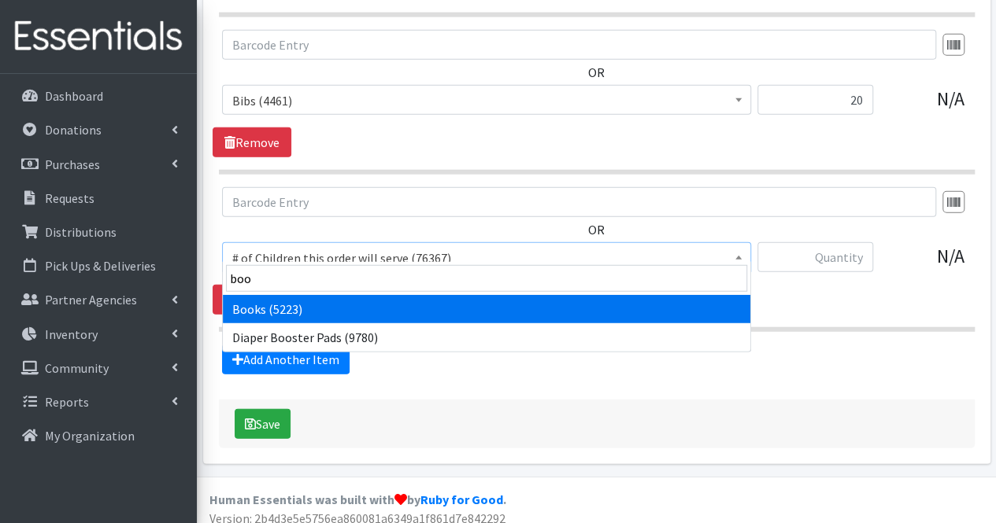
select select "1947"
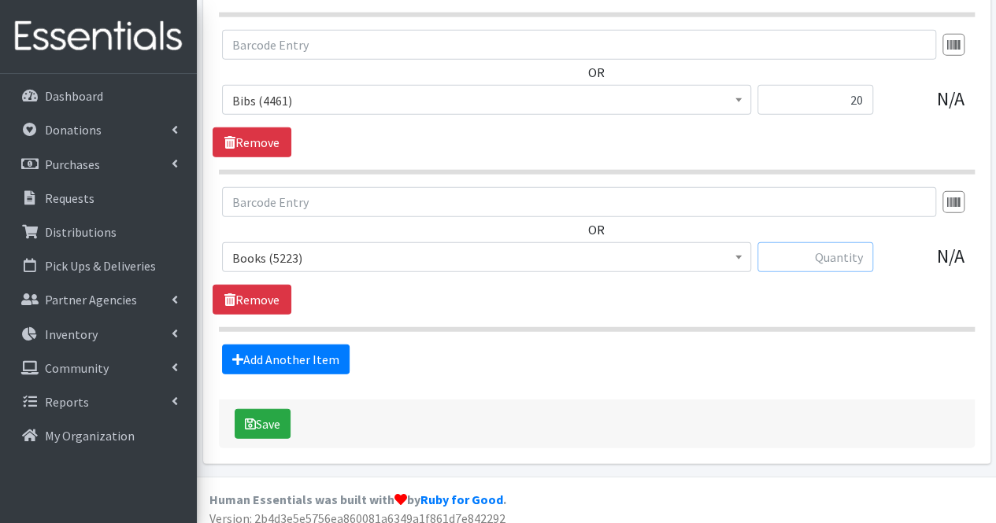
click at [808, 246] on input "text" at bounding box center [815, 257] width 116 height 30
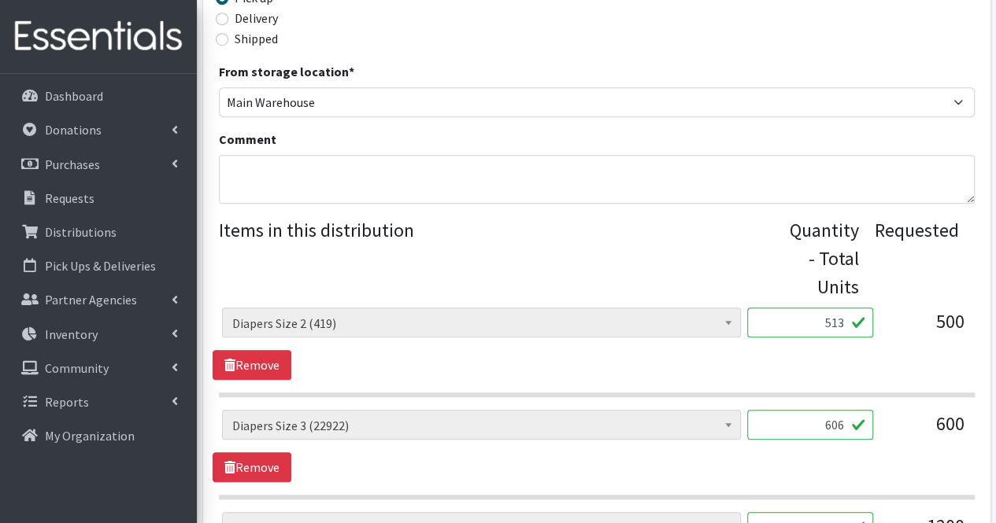
scroll to position [477, 0]
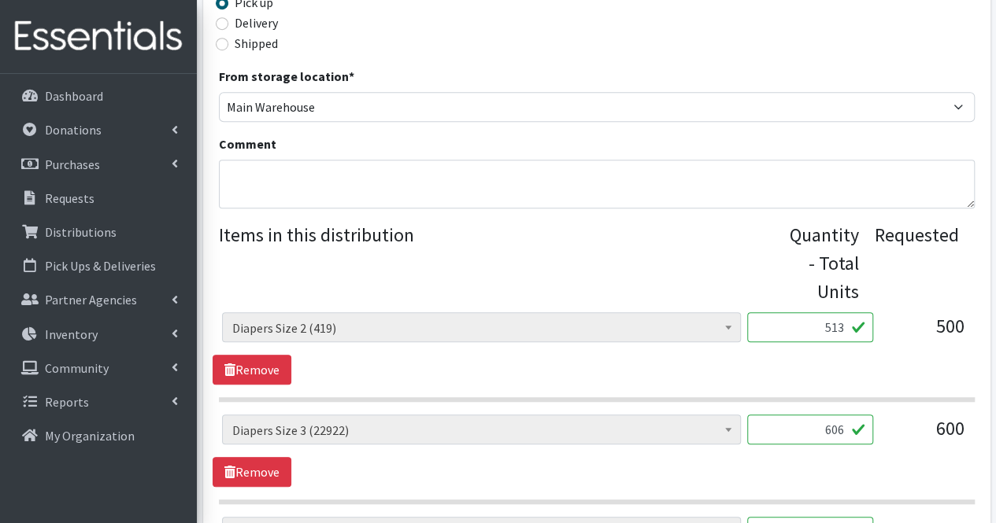
type input "30"
click at [367, 174] on textarea "Comment" at bounding box center [596, 184] width 755 height 49
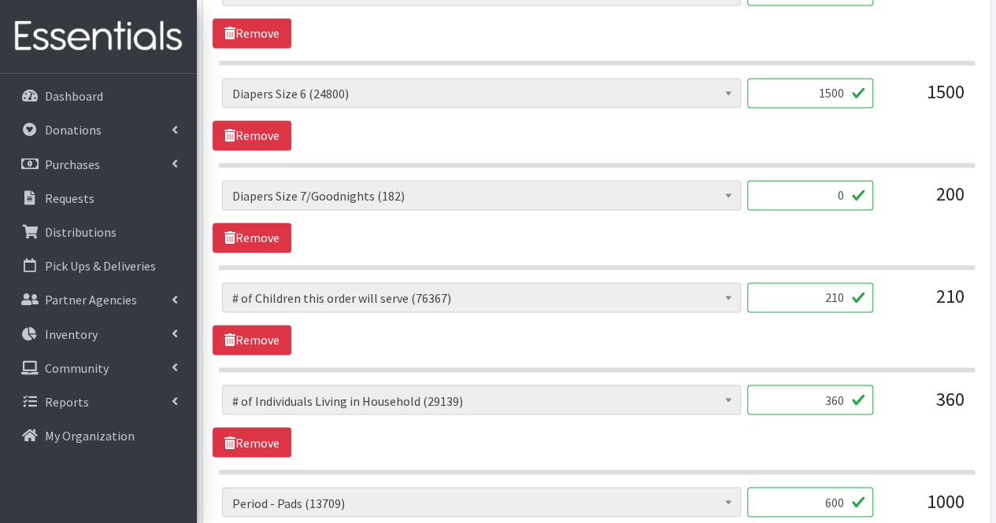
scroll to position [1121, 0]
type textarea "Moms, Thank you for your partnership. Due to quantities available, your order c…"
click at [261, 229] on link "Remove" at bounding box center [251, 237] width 79 height 30
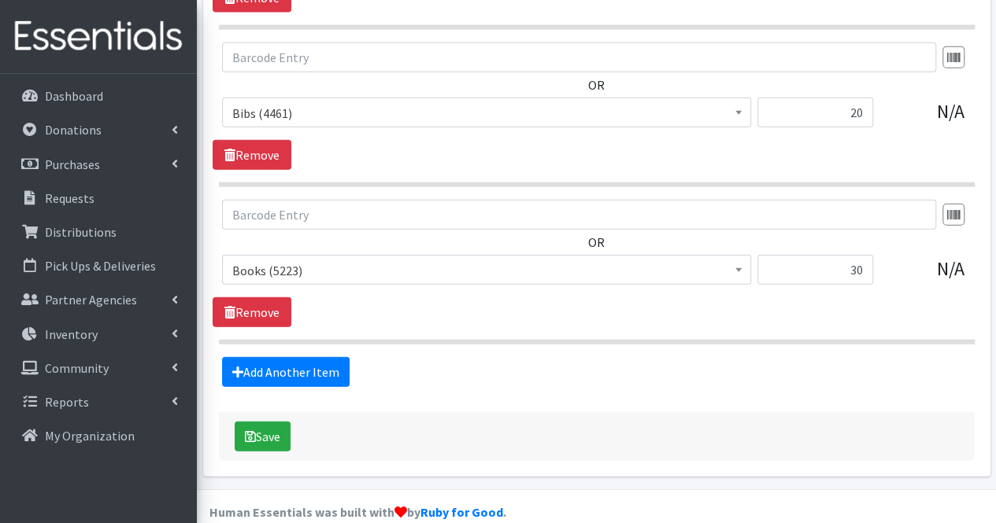
scroll to position [1838, 0]
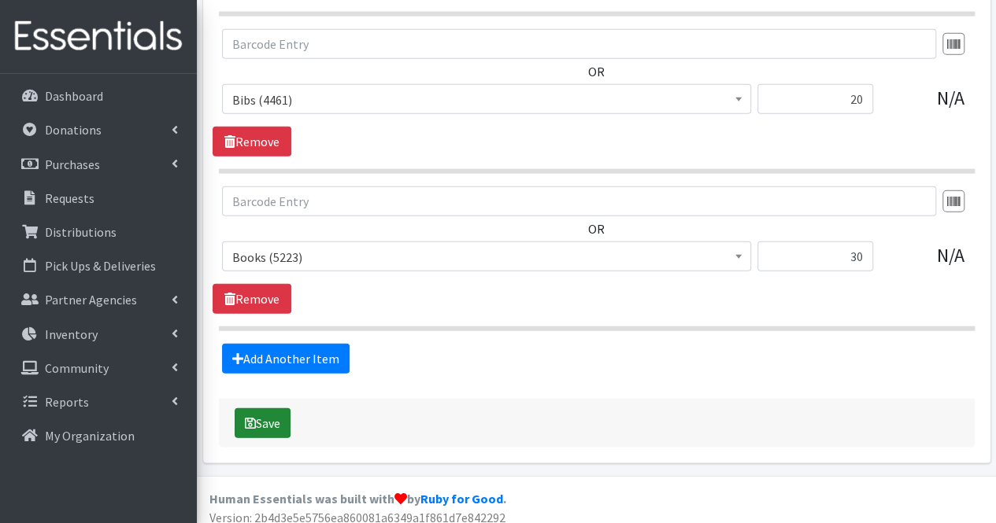
click at [274, 419] on button "Save" at bounding box center [263, 423] width 56 height 30
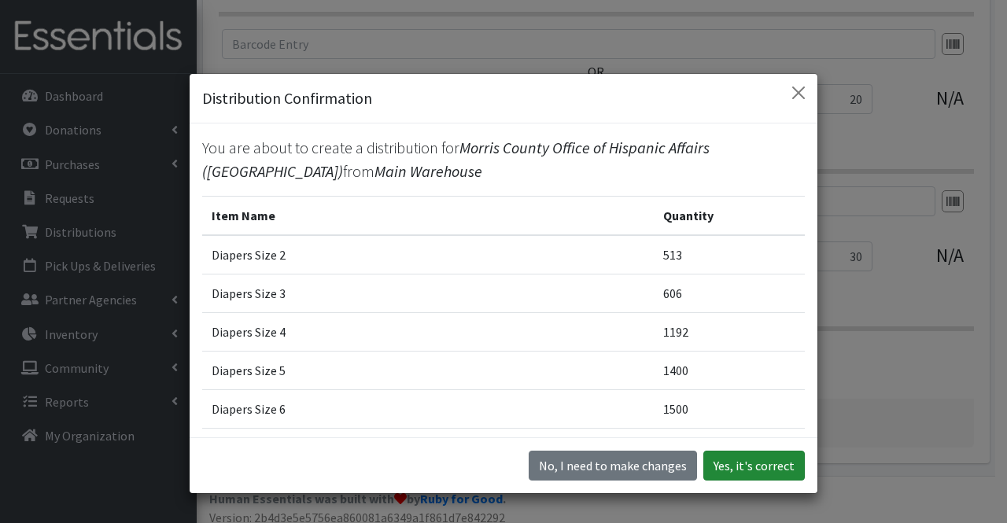
click at [769, 475] on button "Yes, it's correct" at bounding box center [755, 466] width 102 height 30
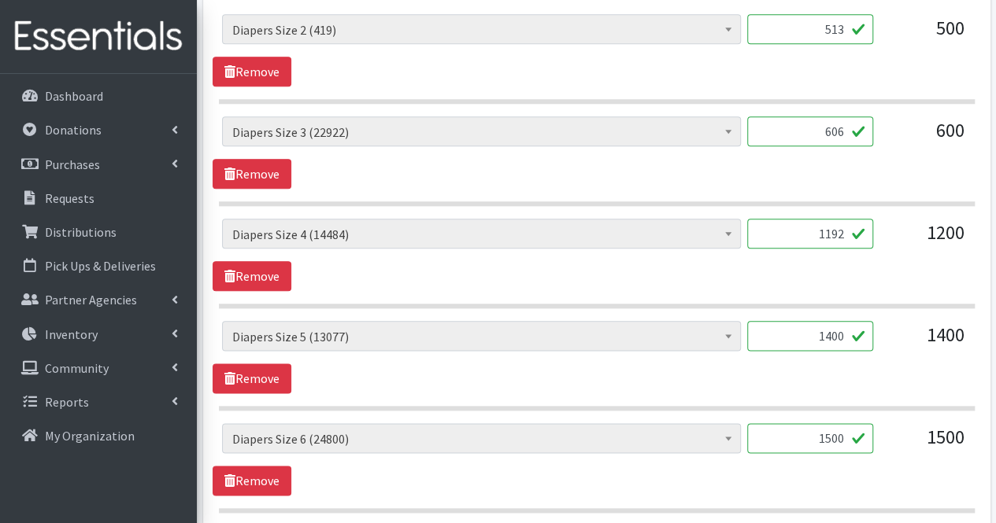
scroll to position [799, 0]
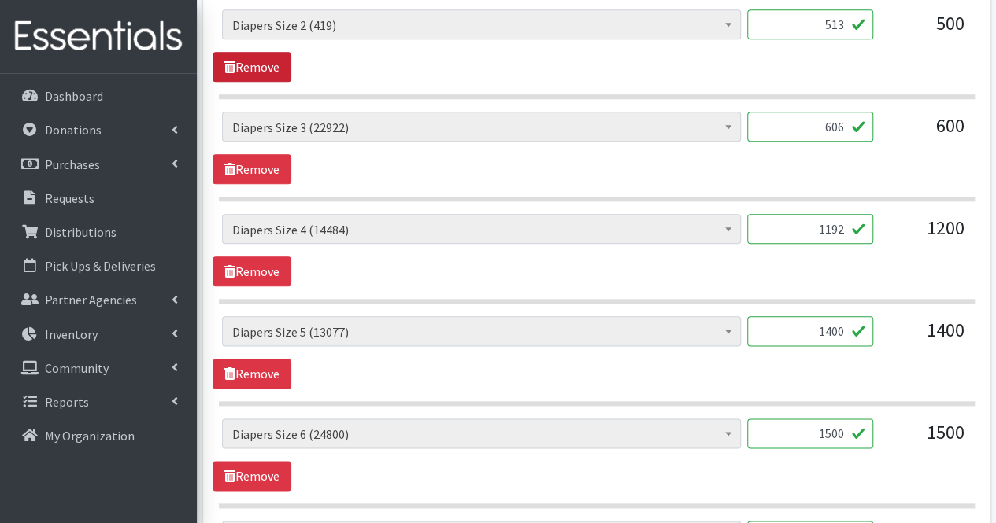
click at [267, 68] on link "Remove" at bounding box center [251, 67] width 79 height 30
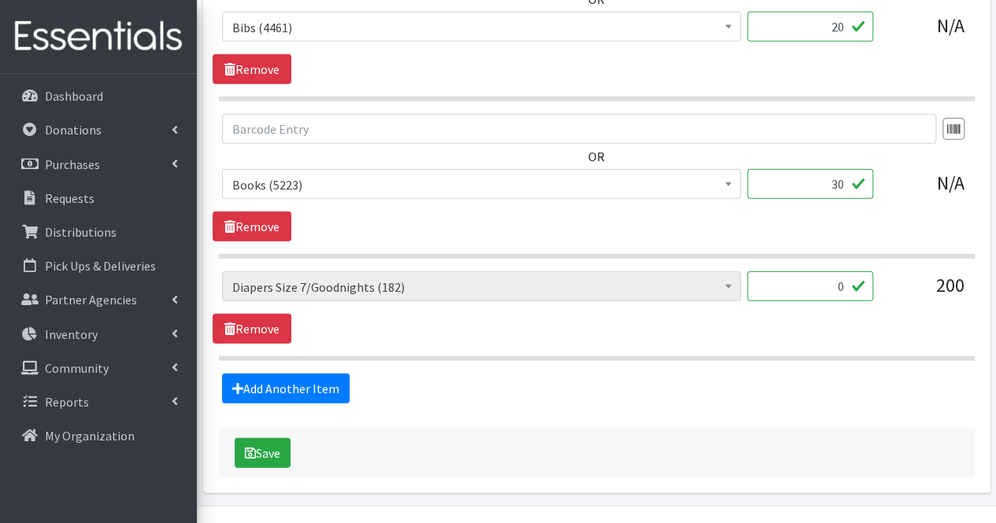
scroll to position [1857, 0]
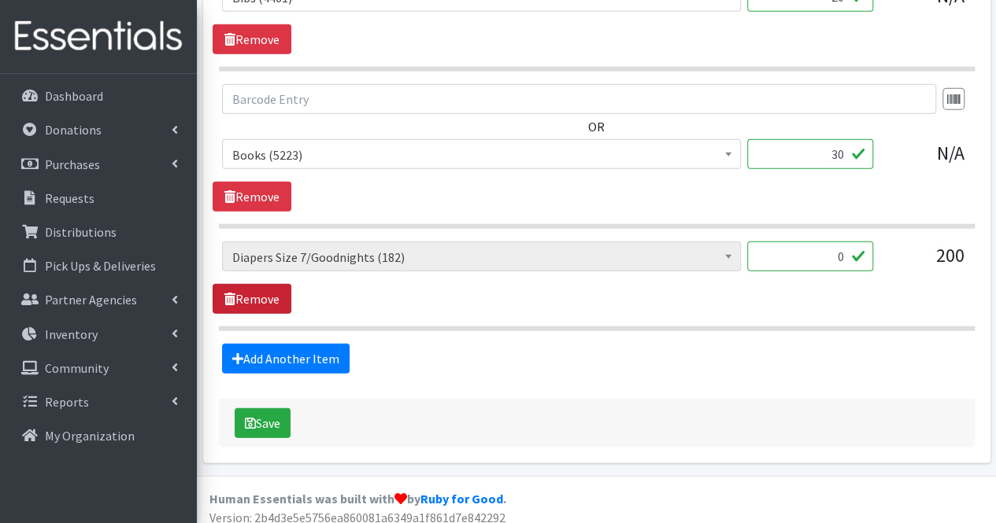
click at [249, 293] on link "Remove" at bounding box center [251, 299] width 79 height 30
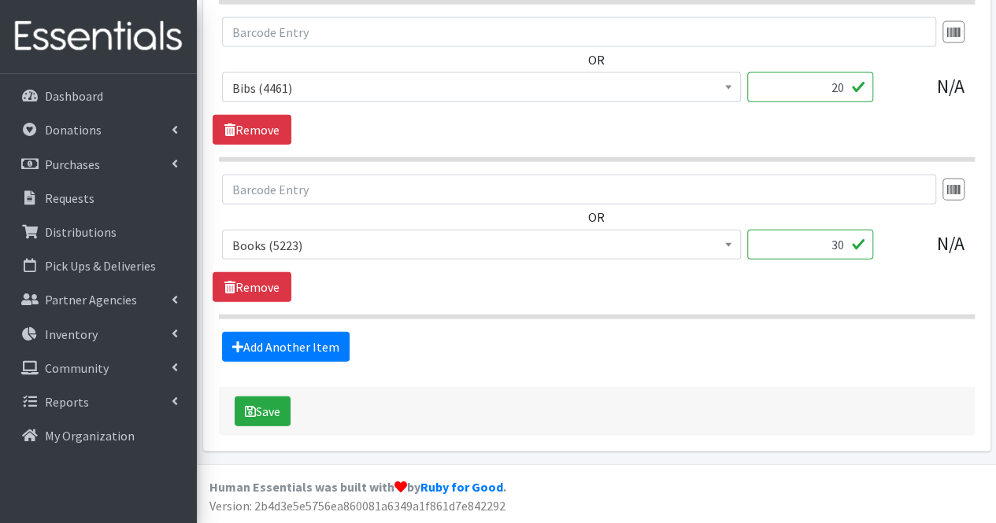
scroll to position [1756, 0]
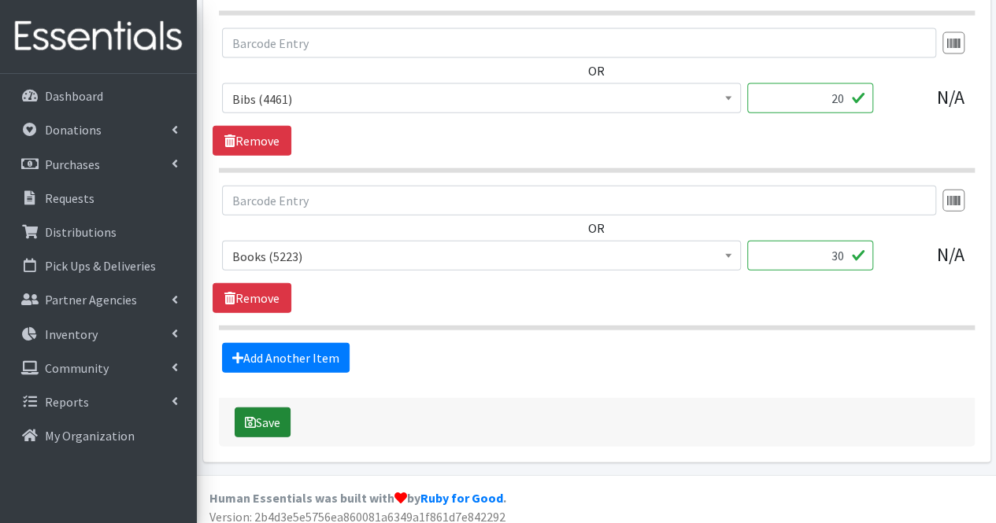
click at [277, 410] on button "Save" at bounding box center [263, 423] width 56 height 30
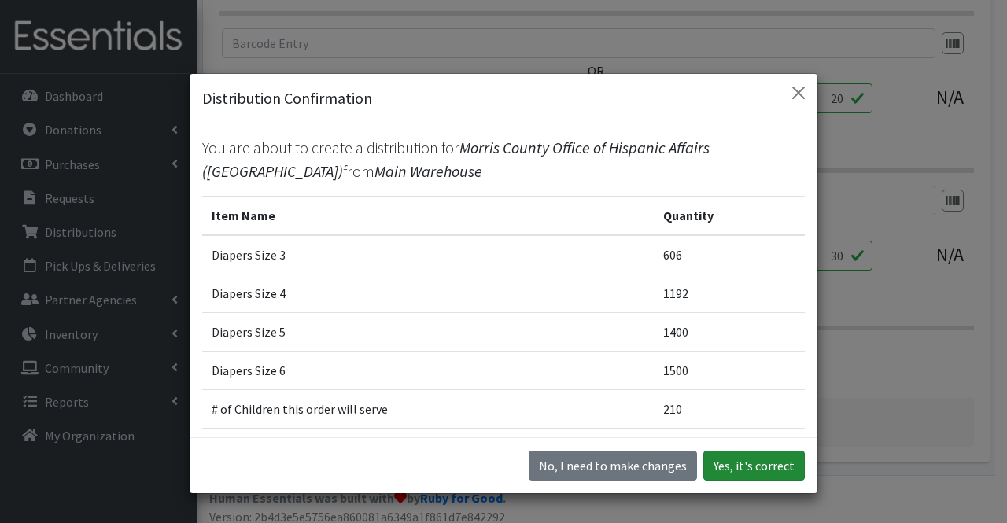
click at [732, 454] on button "Yes, it's correct" at bounding box center [755, 466] width 102 height 30
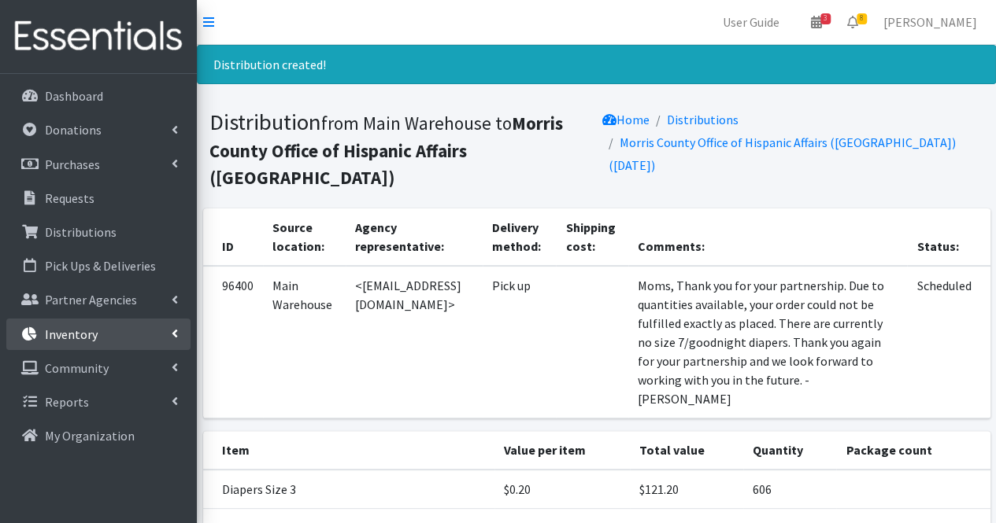
click at [98, 325] on link "Inventory" at bounding box center [98, 334] width 184 height 31
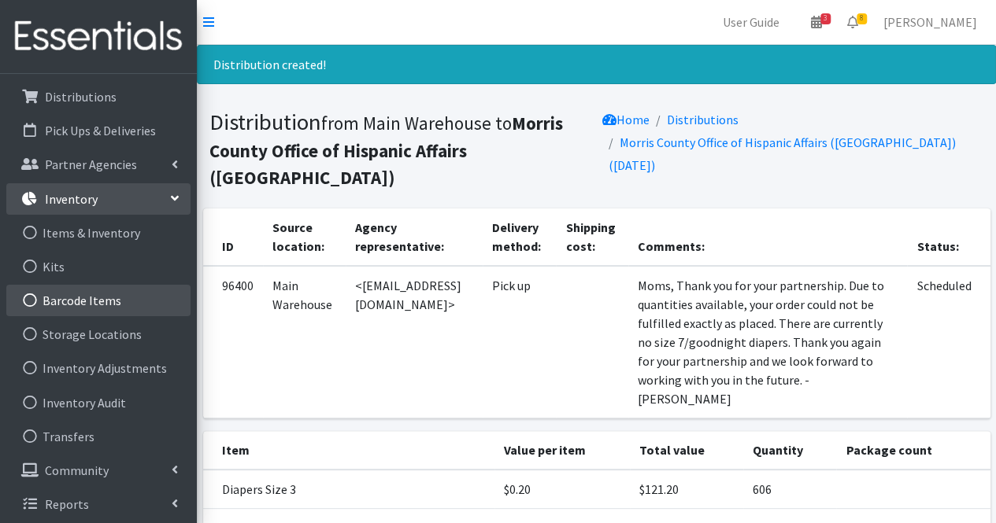
scroll to position [139, 0]
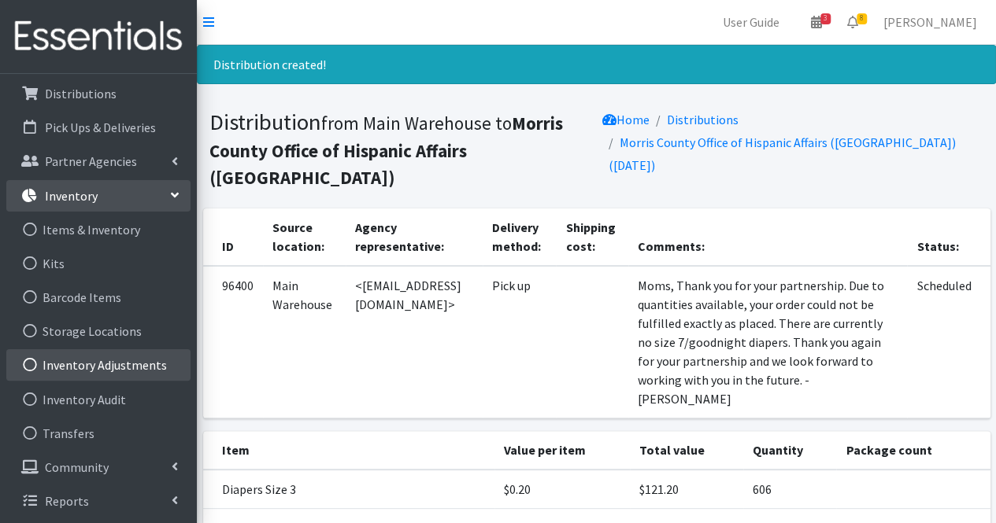
click at [122, 361] on link "Inventory Adjustments" at bounding box center [98, 364] width 184 height 31
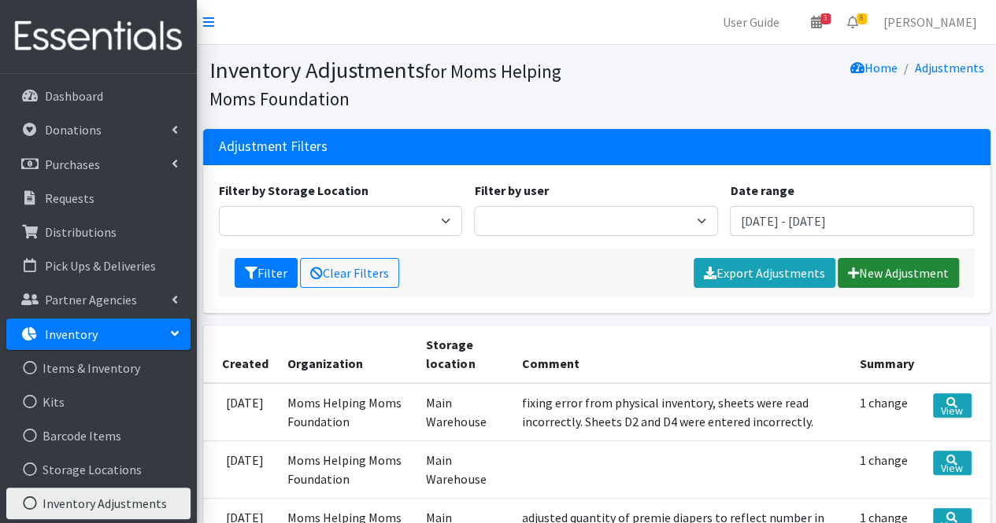
click at [891, 279] on link "New Adjustment" at bounding box center [897, 273] width 121 height 30
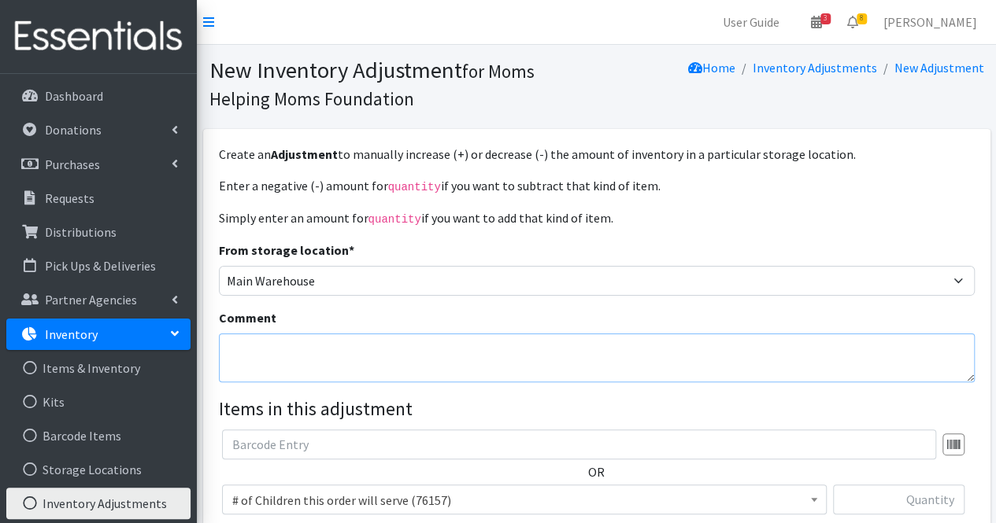
click at [348, 361] on textarea "Comment" at bounding box center [596, 358] width 755 height 49
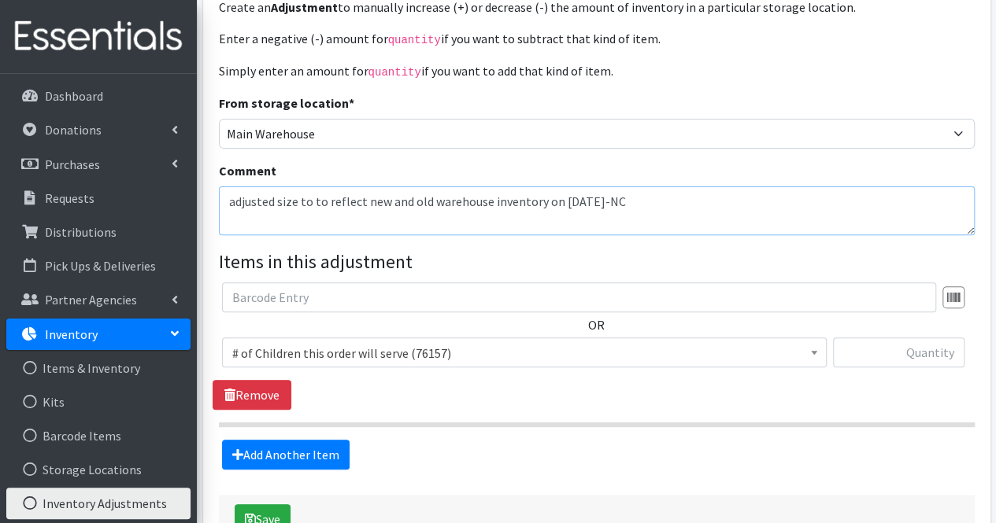
scroll to position [148, 0]
type textarea "adjusted size to to reflect new and old warehouse inventory on 9/10/25-NC"
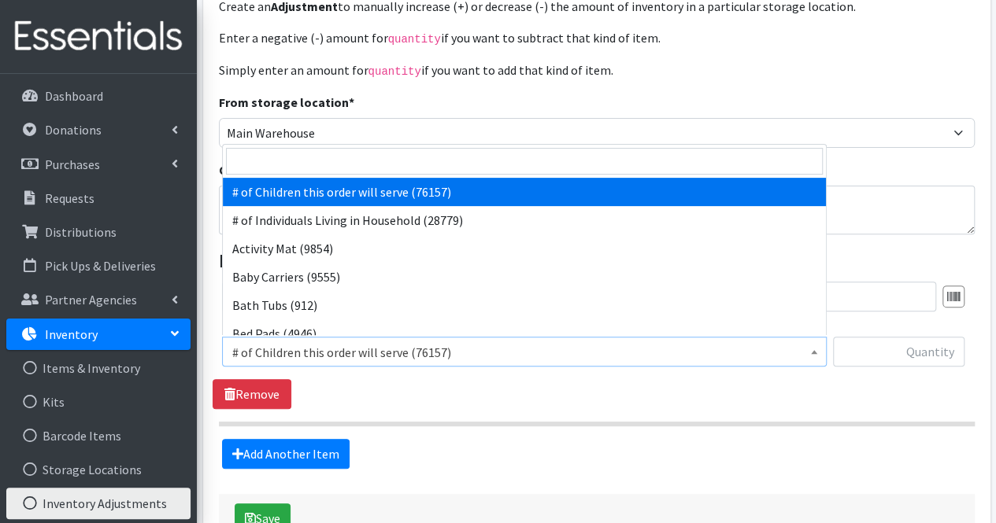
click at [348, 349] on span "# of Children this order will serve (76157)" at bounding box center [524, 353] width 584 height 22
click at [351, 167] on input "search" at bounding box center [524, 161] width 597 height 27
type input "siz"
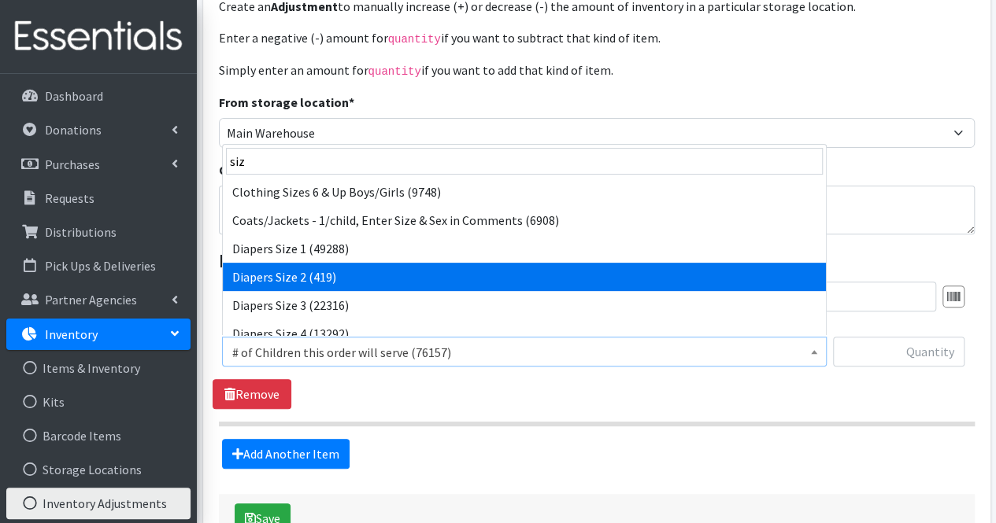
select select "1965"
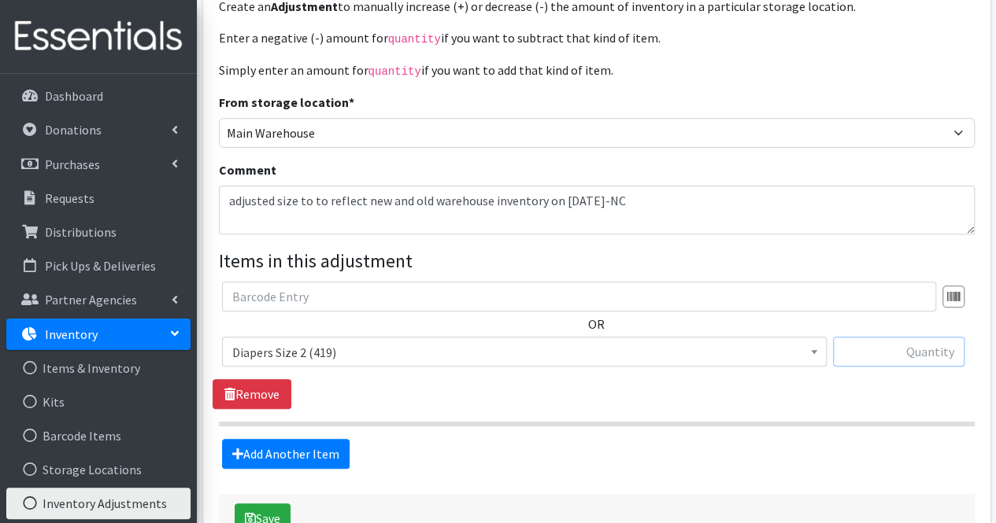
click at [948, 346] on input "text" at bounding box center [898, 352] width 131 height 30
type input "1"
type input "3103"
click at [279, 509] on button "Save" at bounding box center [263, 519] width 56 height 30
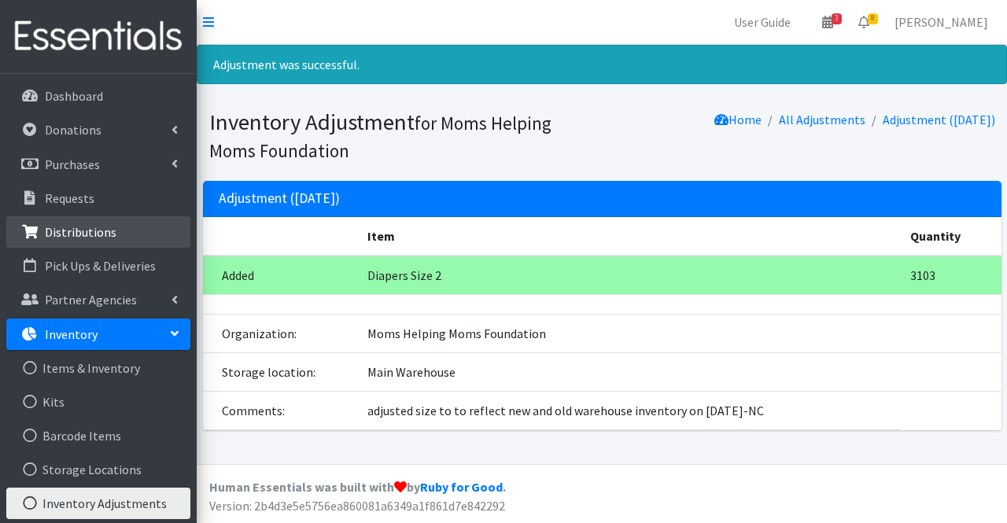
click at [96, 232] on p "Distributions" at bounding box center [81, 232] width 72 height 16
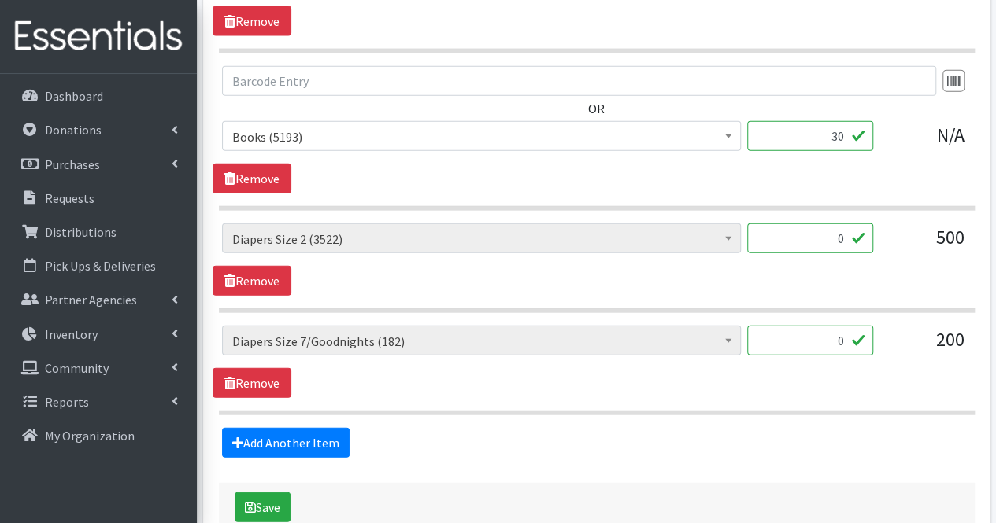
scroll to position [1889, 0]
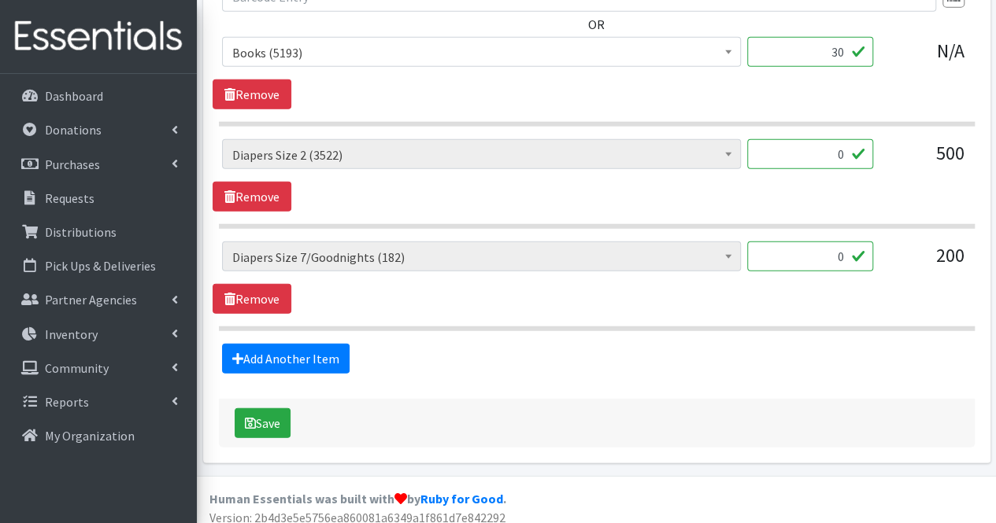
click at [845, 151] on input "0" at bounding box center [810, 154] width 126 height 30
type input "513"
click at [263, 286] on link "Remove" at bounding box center [251, 299] width 79 height 30
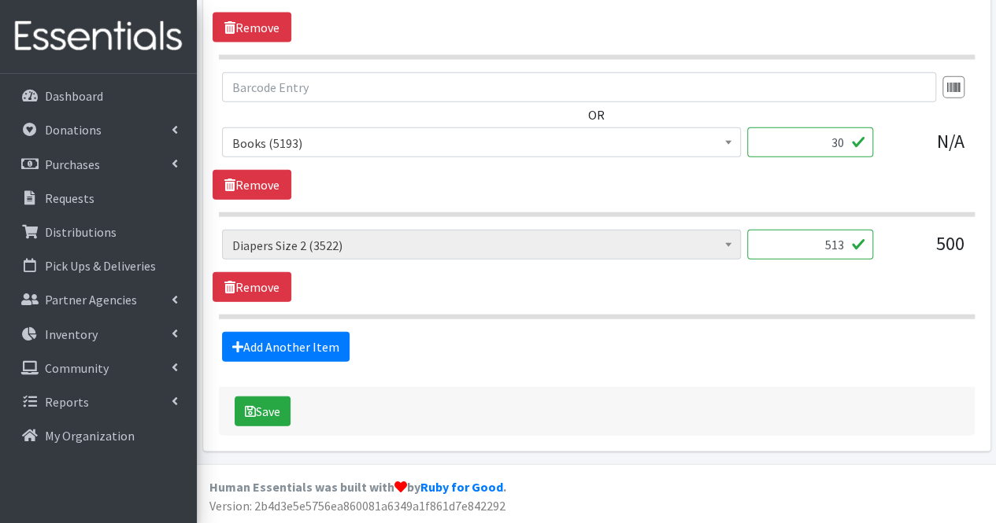
scroll to position [1786, 0]
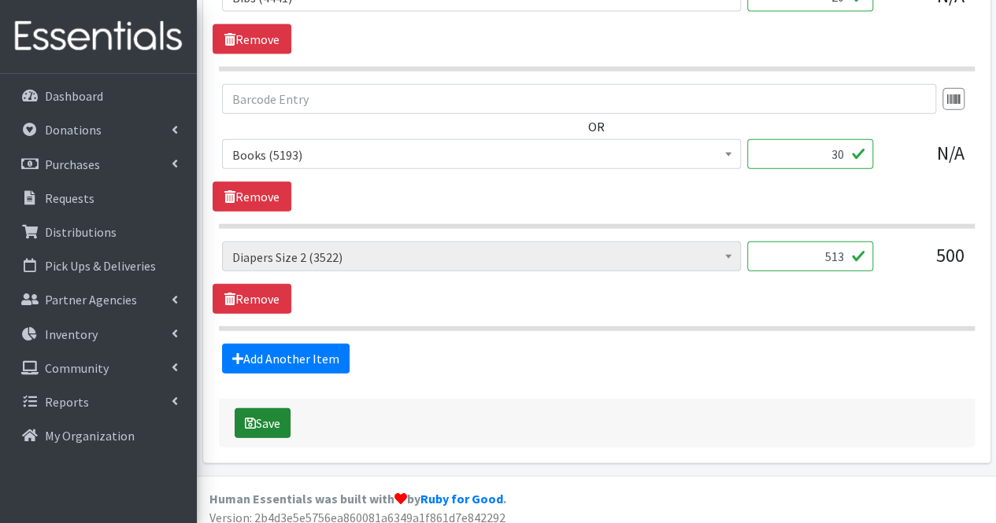
click at [268, 414] on button "Save" at bounding box center [263, 423] width 56 height 30
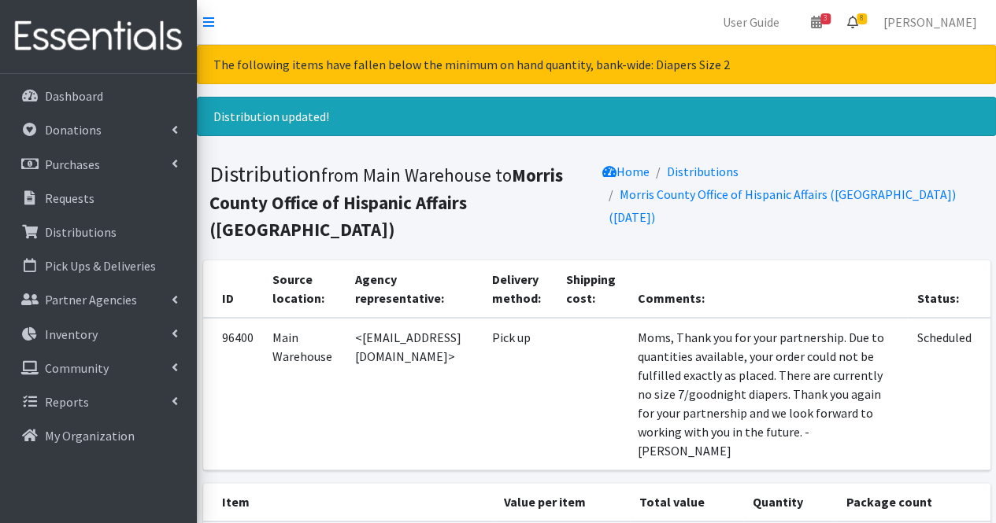
click at [858, 23] on icon at bounding box center [852, 22] width 11 height 13
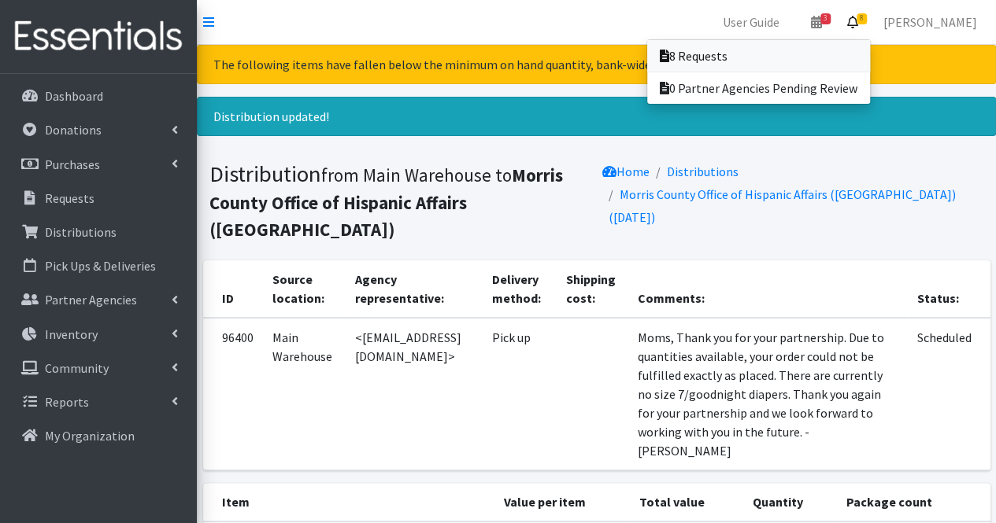
click at [822, 54] on link "8 Requests" at bounding box center [758, 55] width 223 height 31
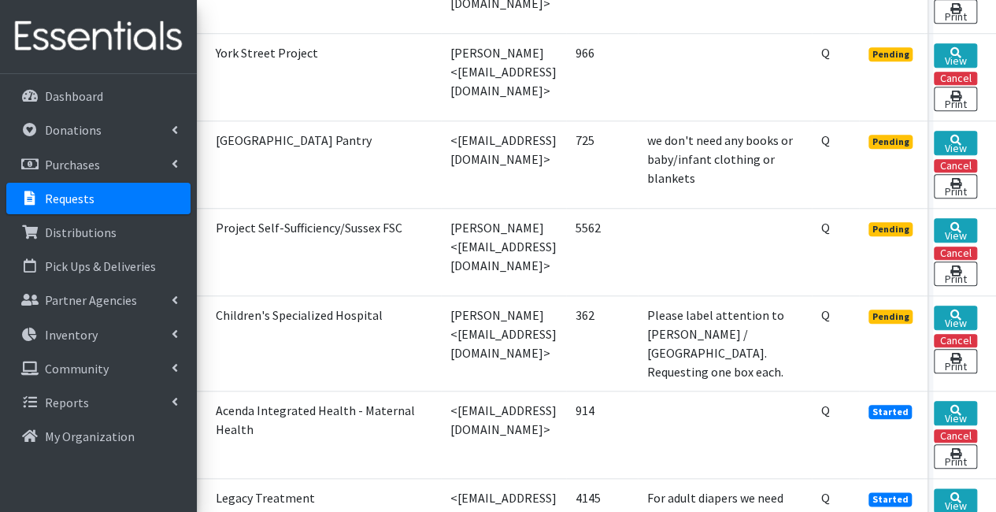
scroll to position [578, 107]
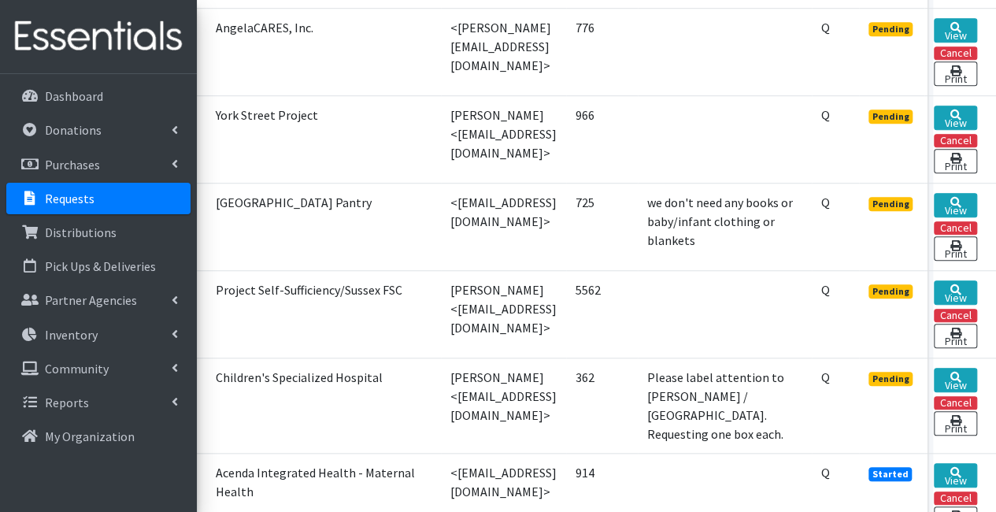
click at [619, 400] on td "362" at bounding box center [602, 404] width 72 height 95
click at [961, 376] on icon at bounding box center [955, 376] width 11 height 11
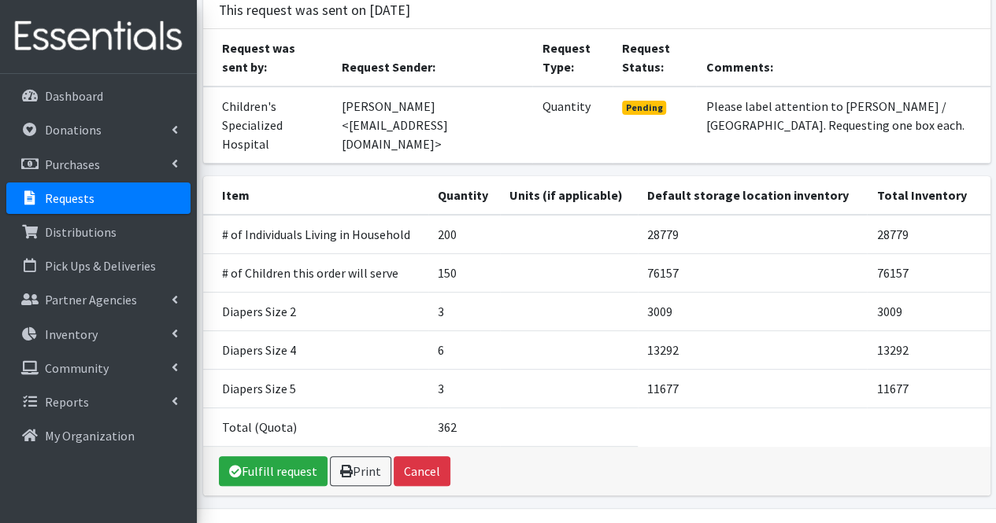
scroll to position [127, 0]
click at [303, 457] on link "Fulfill request" at bounding box center [273, 472] width 109 height 30
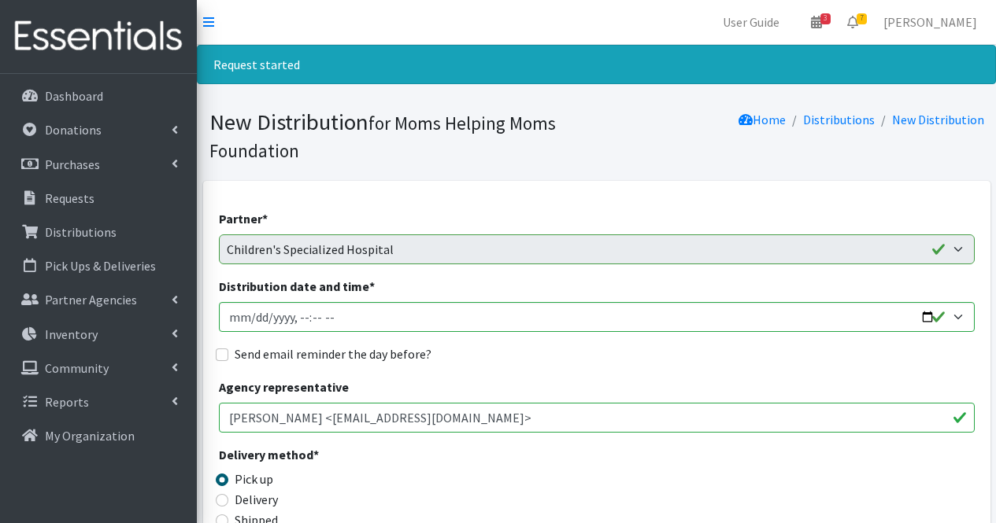
scroll to position [705, 0]
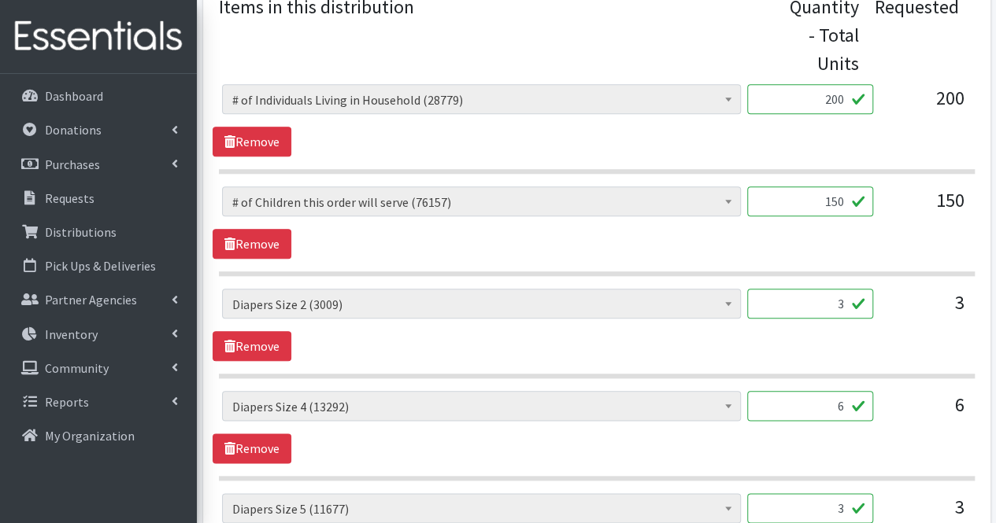
click at [811, 315] on input "3" at bounding box center [810, 304] width 126 height 30
type input "75"
click at [822, 408] on input "6" at bounding box center [810, 406] width 126 height 30
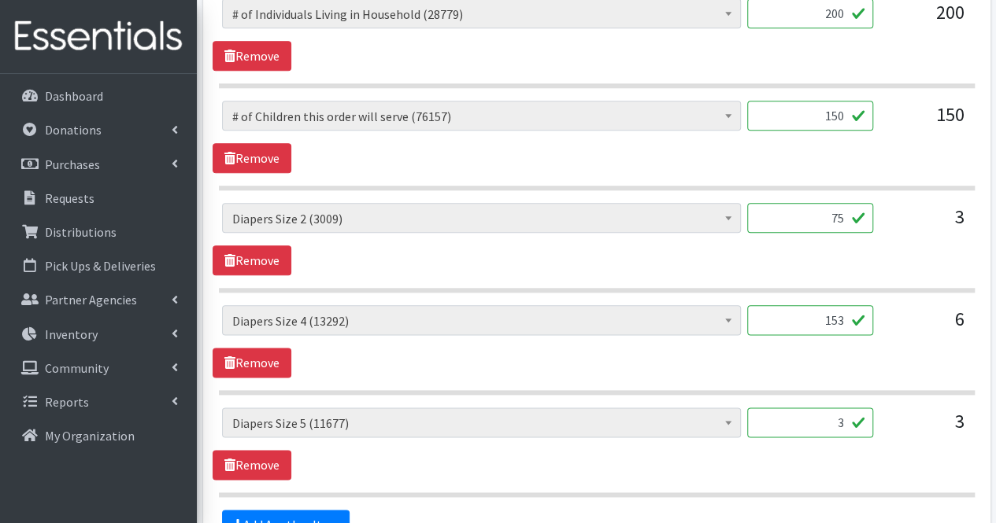
scroll to position [807, 0]
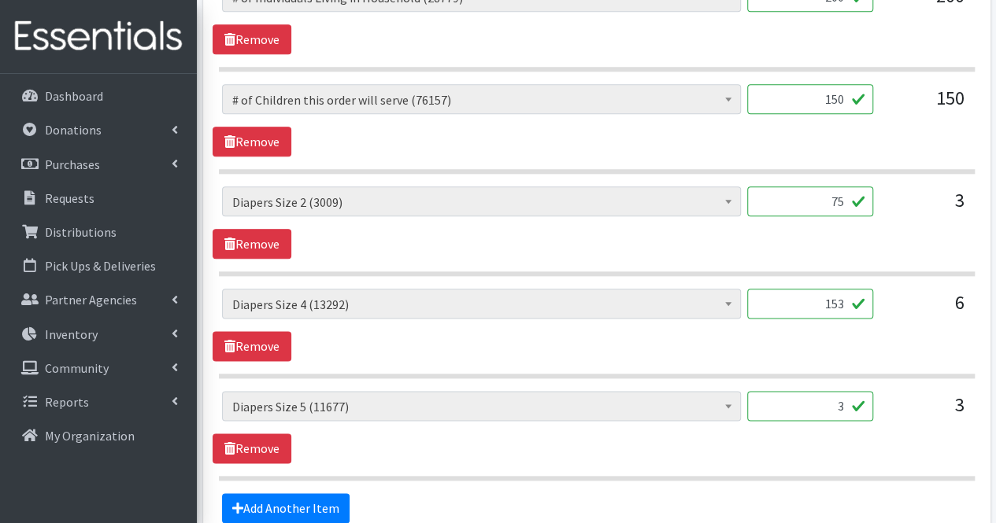
type input "153"
click at [822, 408] on input "3" at bounding box center [810, 406] width 126 height 30
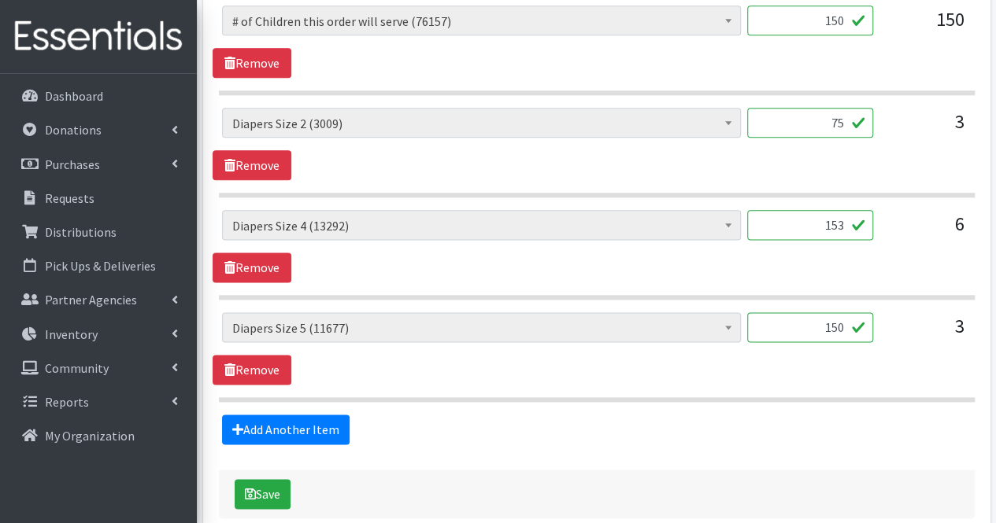
scroll to position [962, 0]
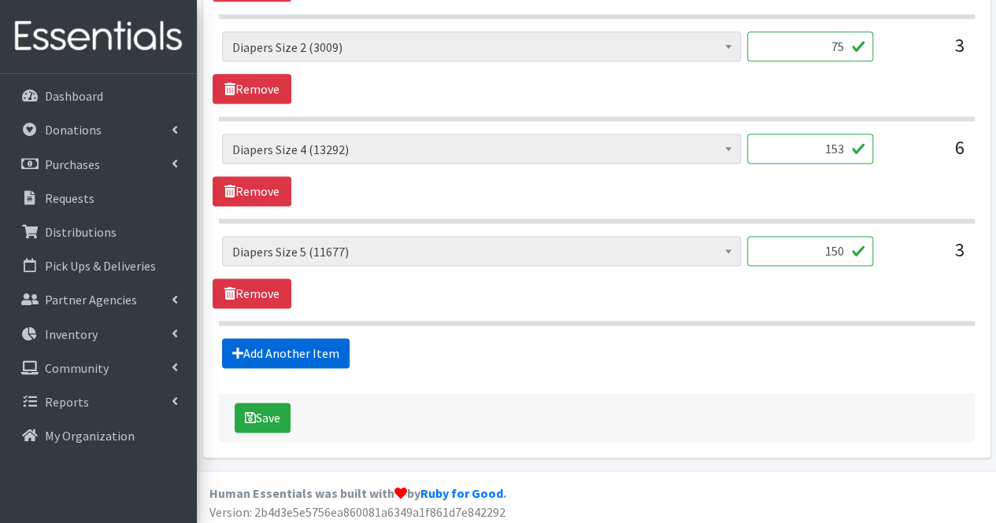
type input "150"
click at [321, 341] on link "Add Another Item" at bounding box center [285, 353] width 127 height 30
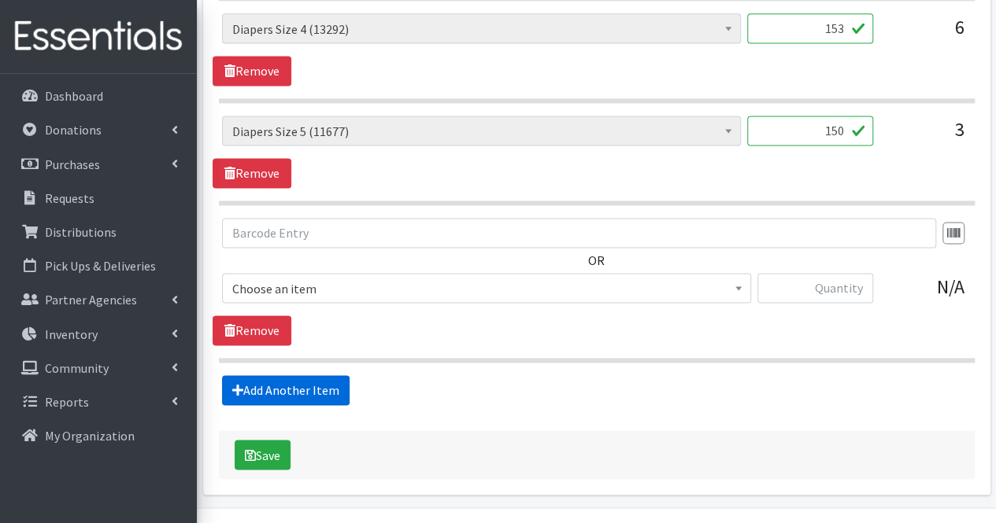
scroll to position [1119, 0]
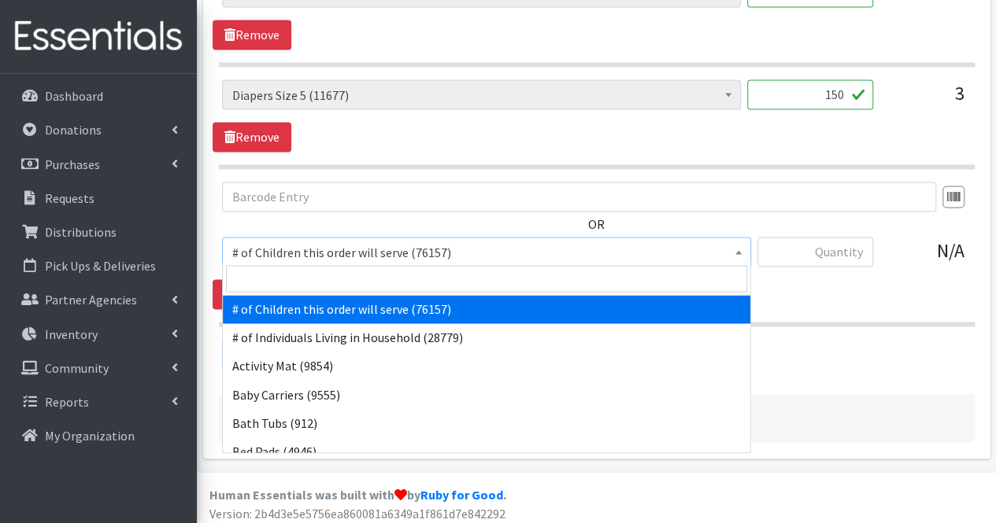
click at [355, 243] on span "# of Children this order will serve (76157)" at bounding box center [486, 253] width 508 height 22
click at [333, 278] on input "search" at bounding box center [486, 278] width 521 height 27
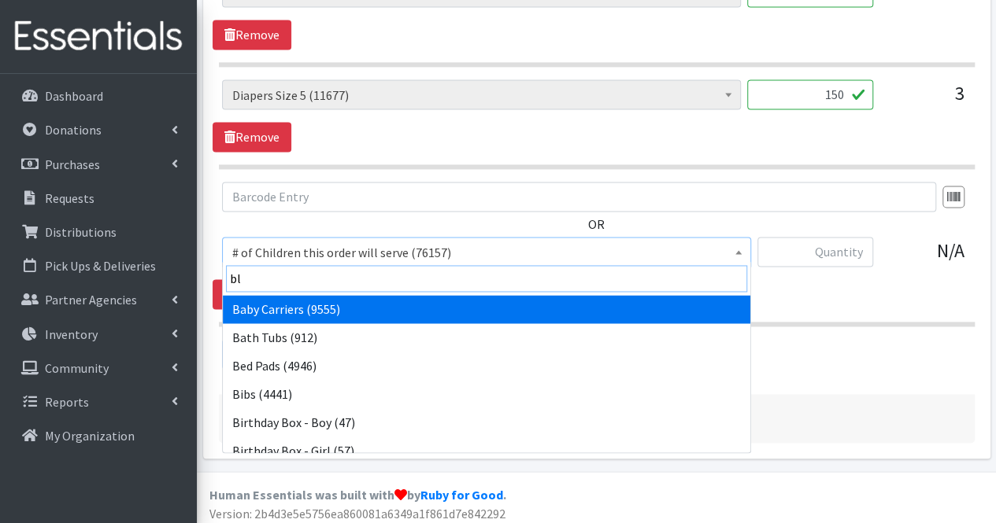
type input "bla"
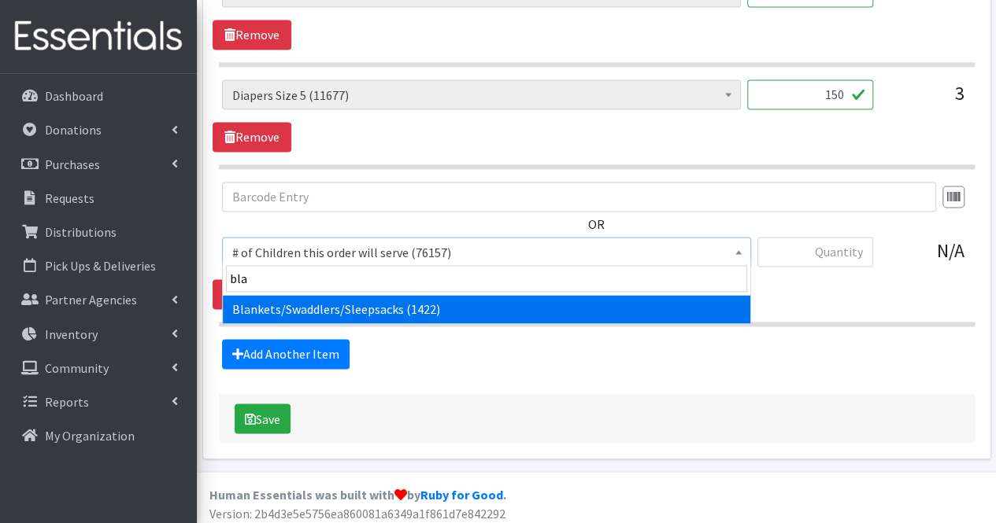
select select "1933"
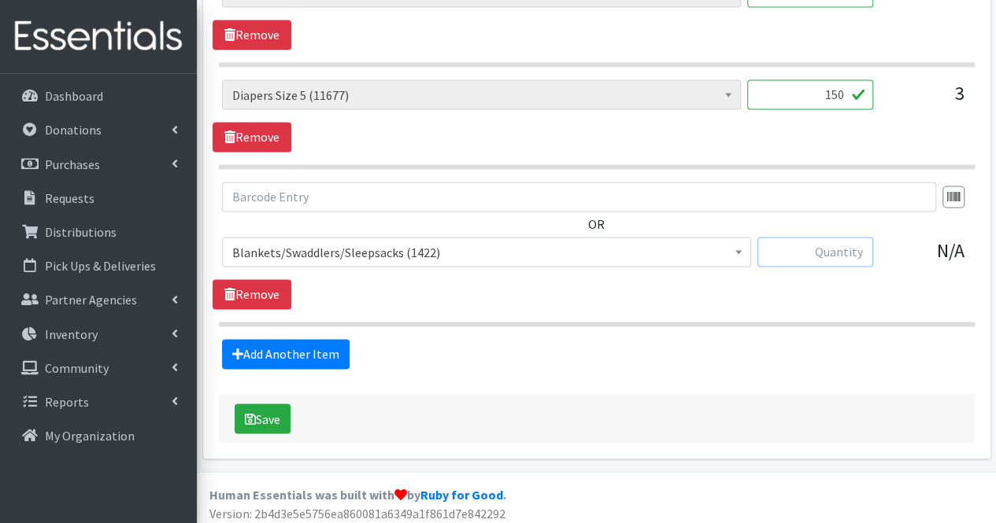
click at [851, 248] on input "text" at bounding box center [815, 252] width 116 height 30
type input "10"
click at [318, 349] on link "Add Another Item" at bounding box center [285, 354] width 127 height 30
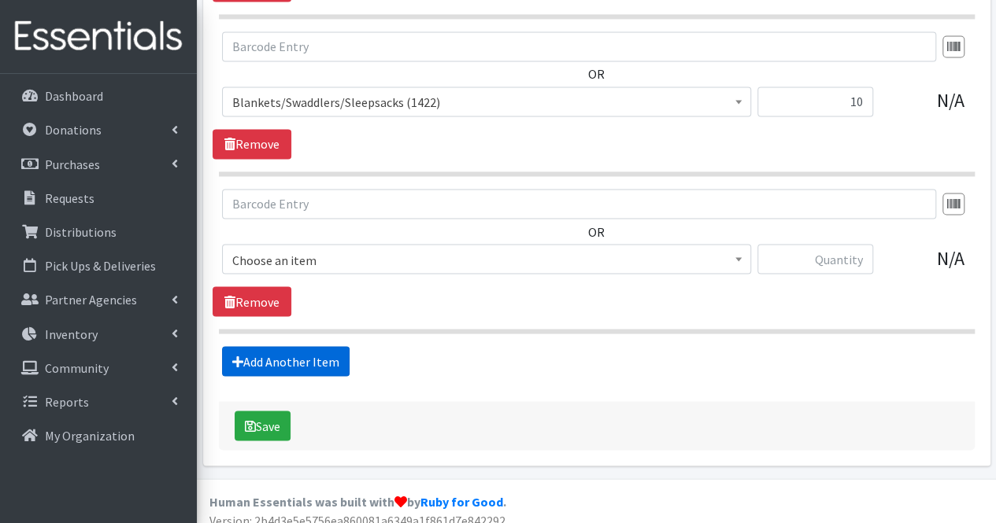
scroll to position [1276, 0]
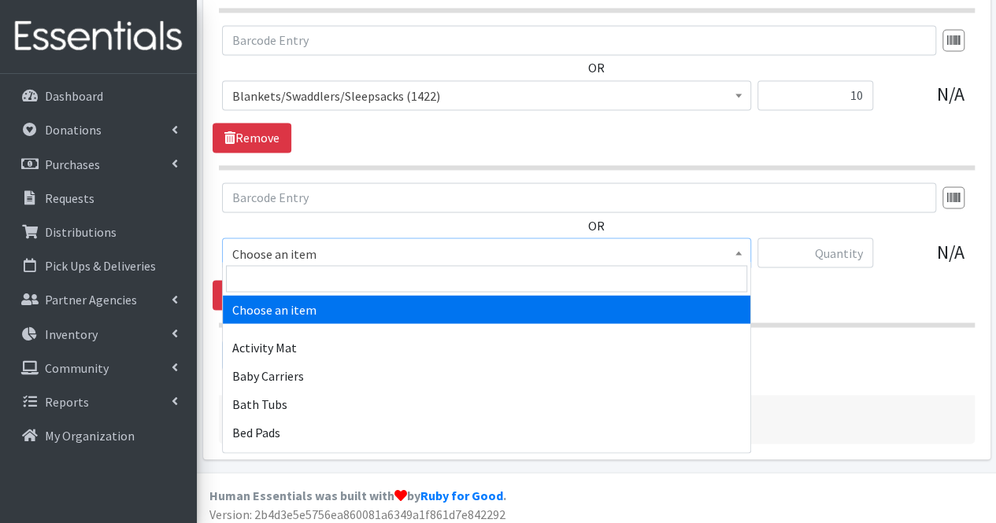
click at [320, 242] on span "Choose an item" at bounding box center [486, 253] width 508 height 22
click at [319, 278] on input "search" at bounding box center [486, 278] width 521 height 27
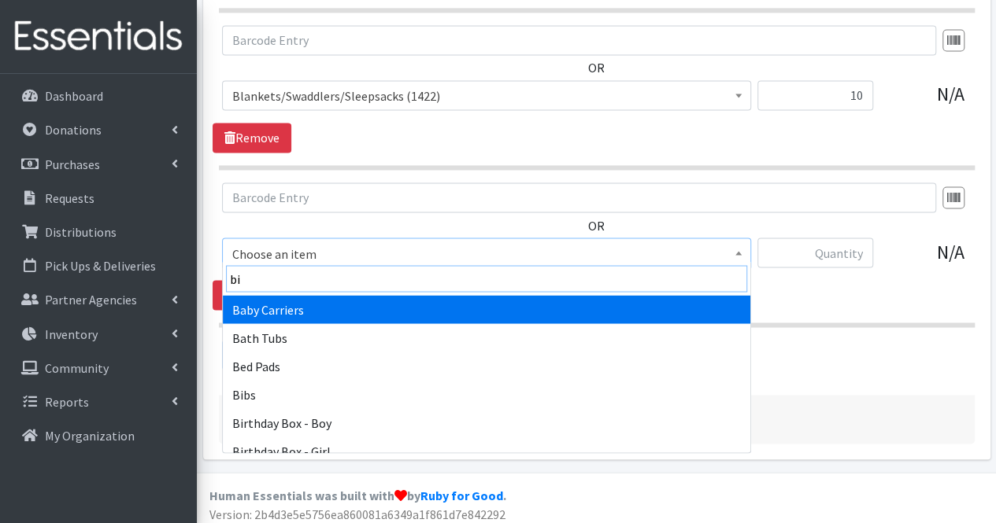
type input "bib"
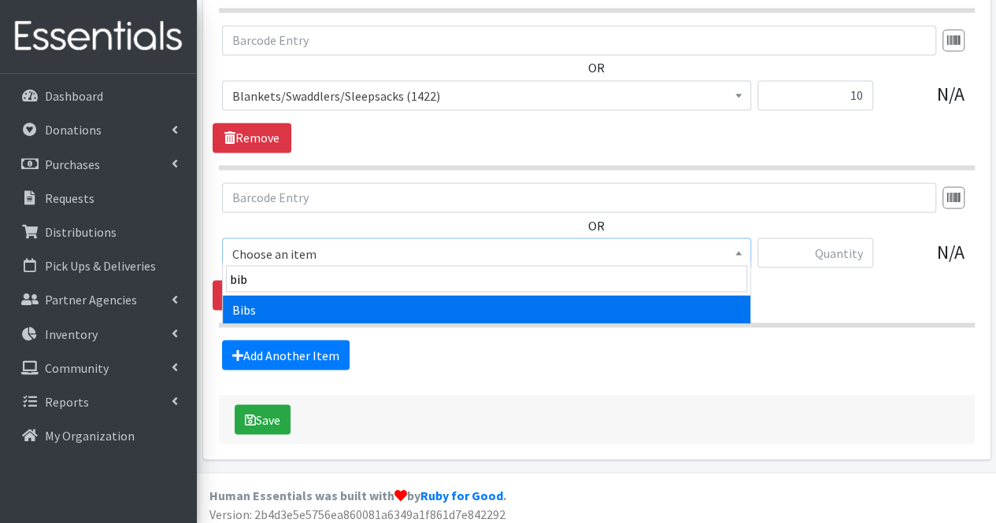
select select "293"
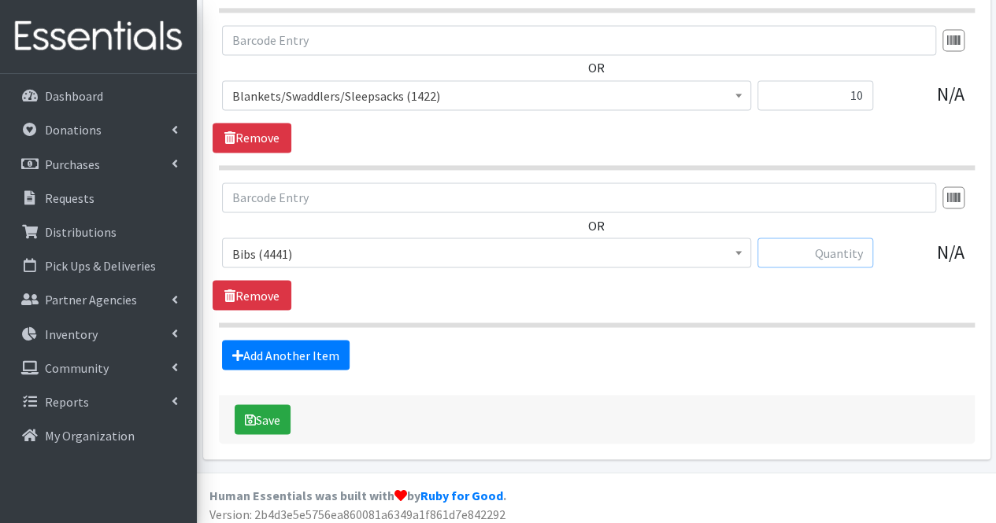
click at [851, 249] on input "text" at bounding box center [815, 253] width 116 height 30
type input "10"
click at [301, 345] on link "Add Another Item" at bounding box center [285, 355] width 127 height 30
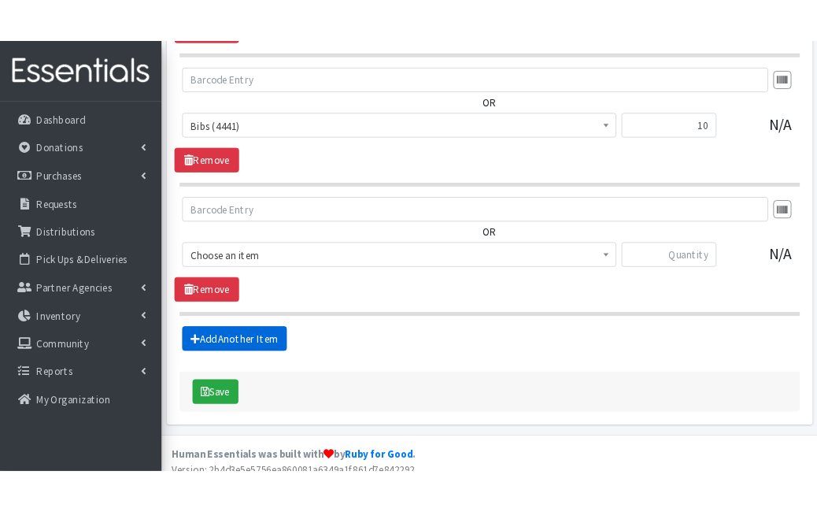
scroll to position [1432, 0]
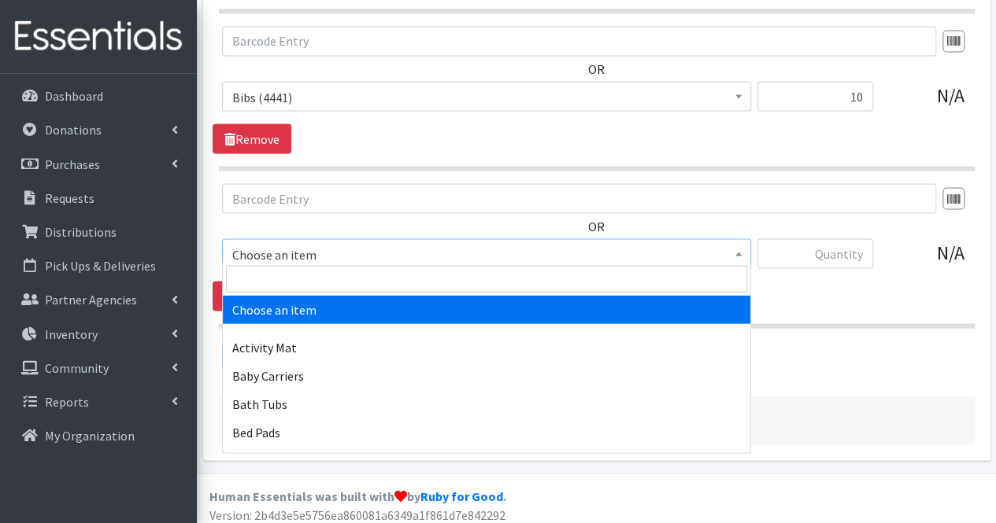
click at [302, 243] on span "Choose an item" at bounding box center [486, 254] width 508 height 22
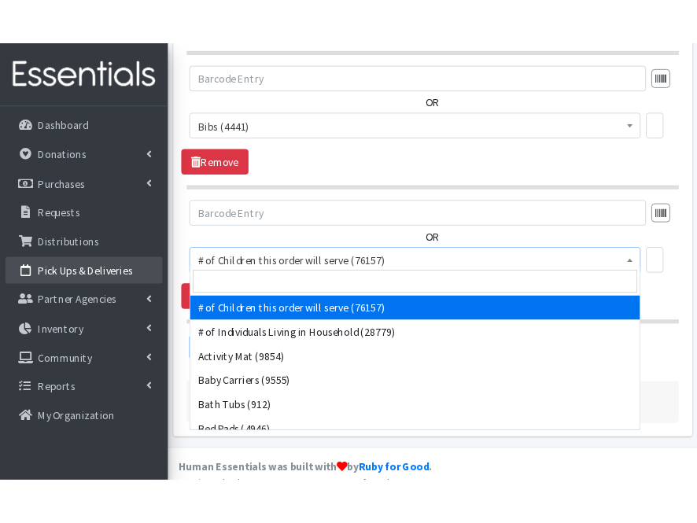
scroll to position [1436, 0]
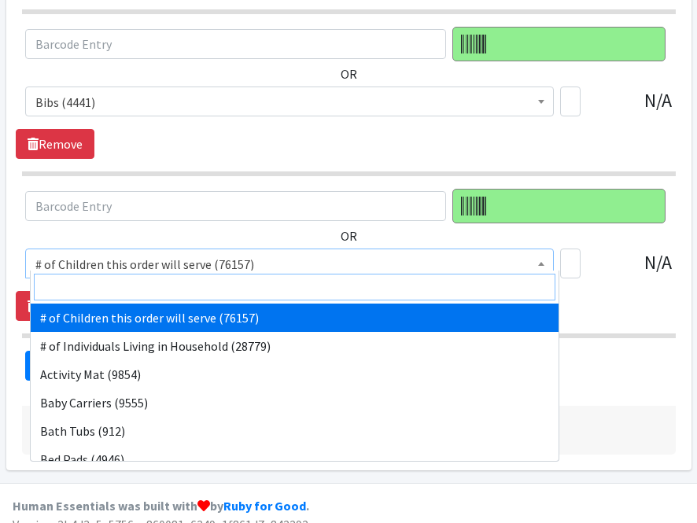
click at [140, 283] on input "search" at bounding box center [294, 287] width 521 height 27
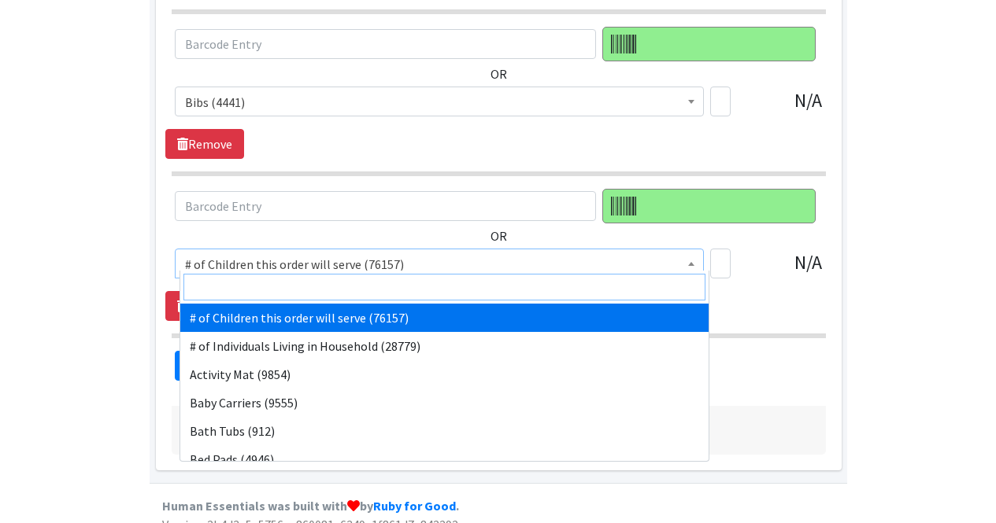
scroll to position [1405, 0]
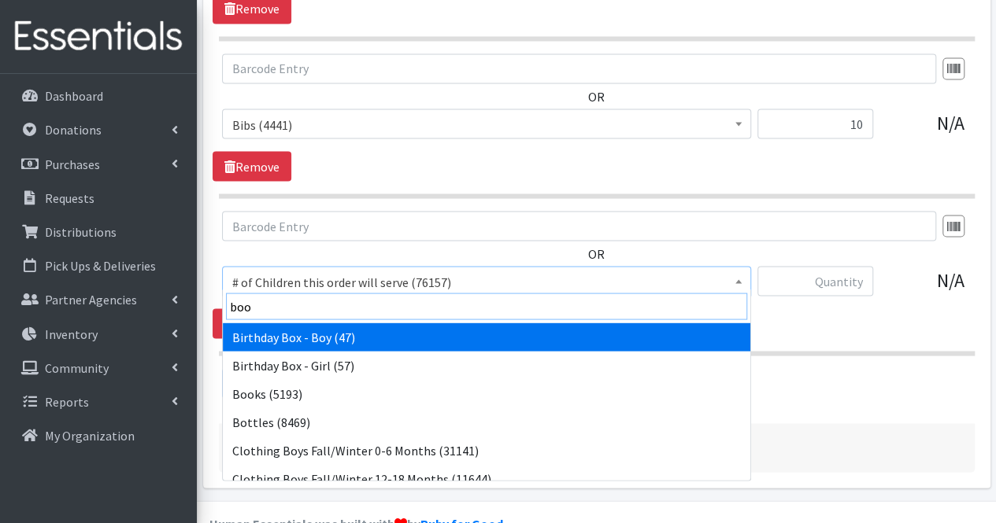
type input "book"
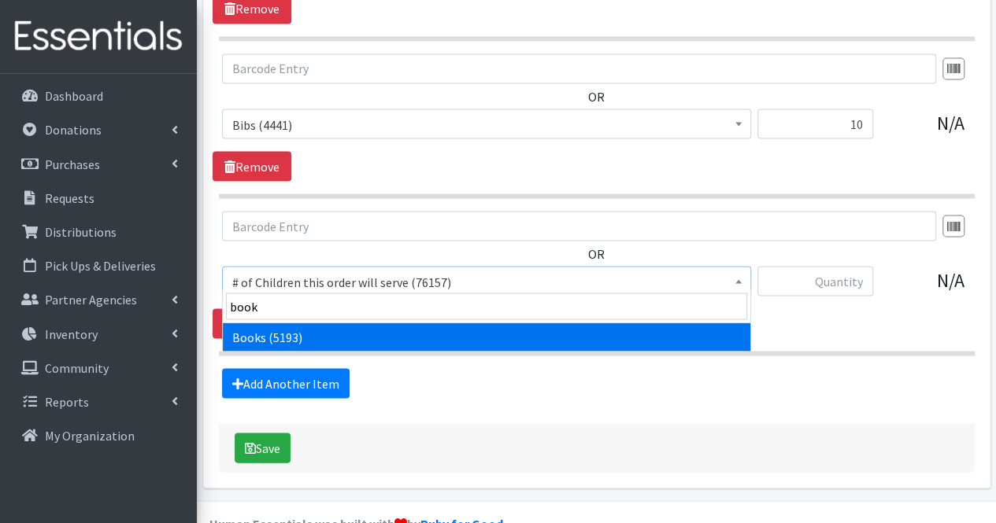
select select "1947"
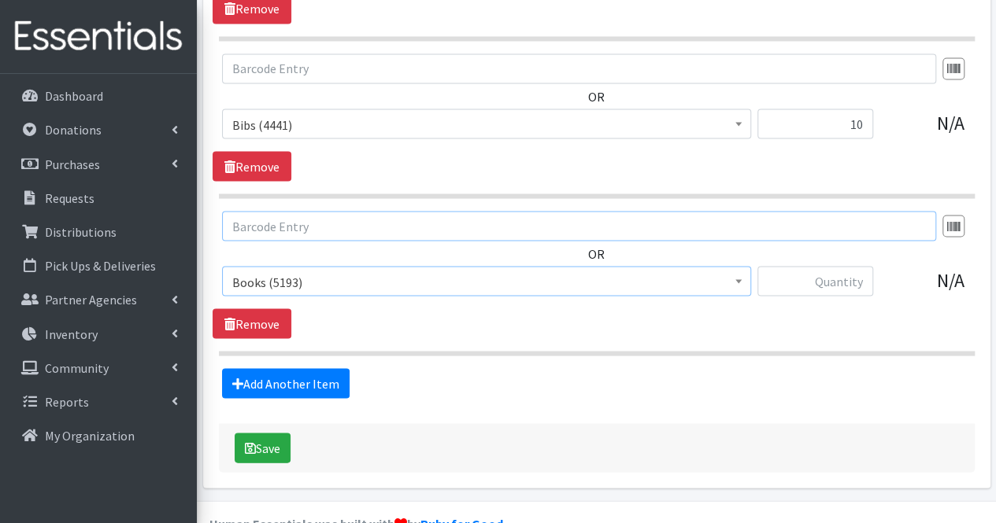
click at [767, 219] on input "text" at bounding box center [579, 226] width 714 height 30
click at [815, 283] on input "text" at bounding box center [815, 281] width 116 height 30
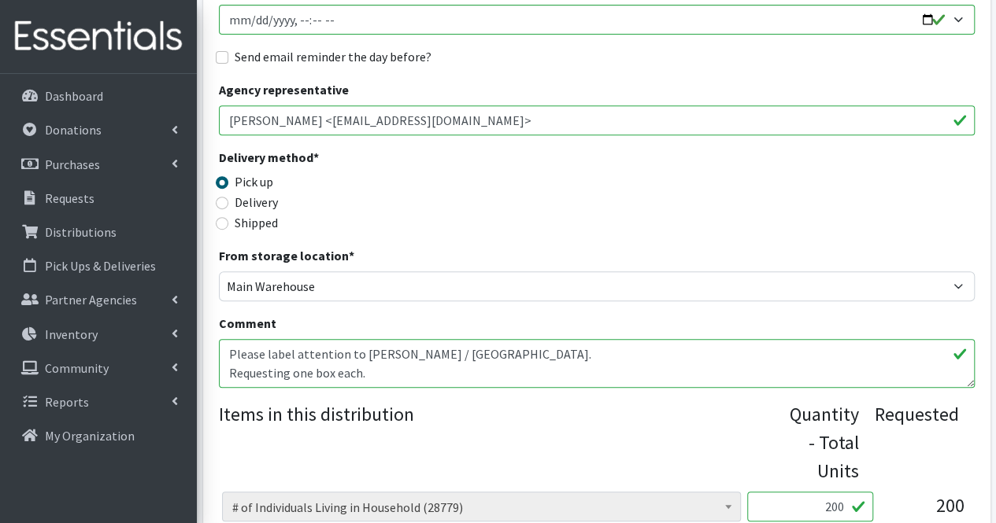
scroll to position [299, 0]
type input "30"
click at [442, 373] on textarea "Please label attention to Bethann Ferriera / Bayonne. Requesting one box each." at bounding box center [596, 362] width 755 height 49
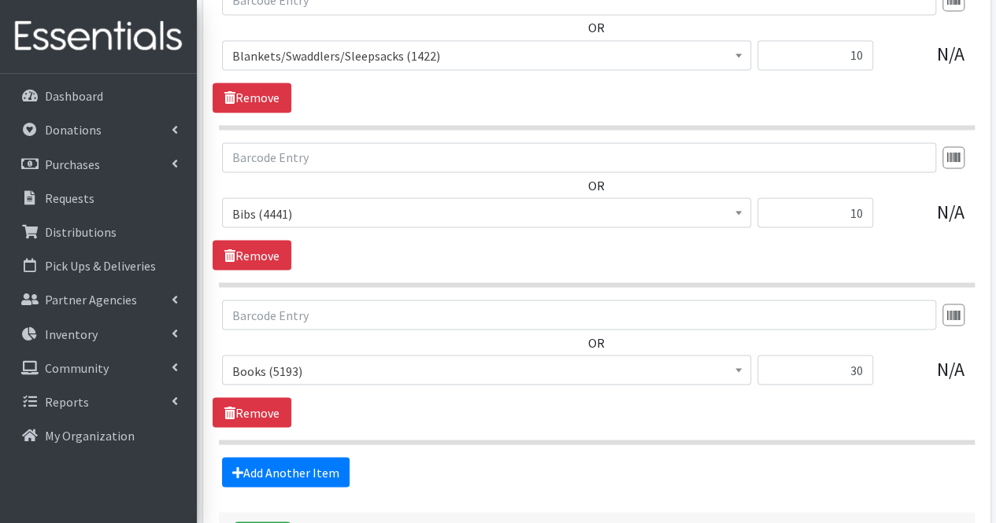
scroll to position [1432, 0]
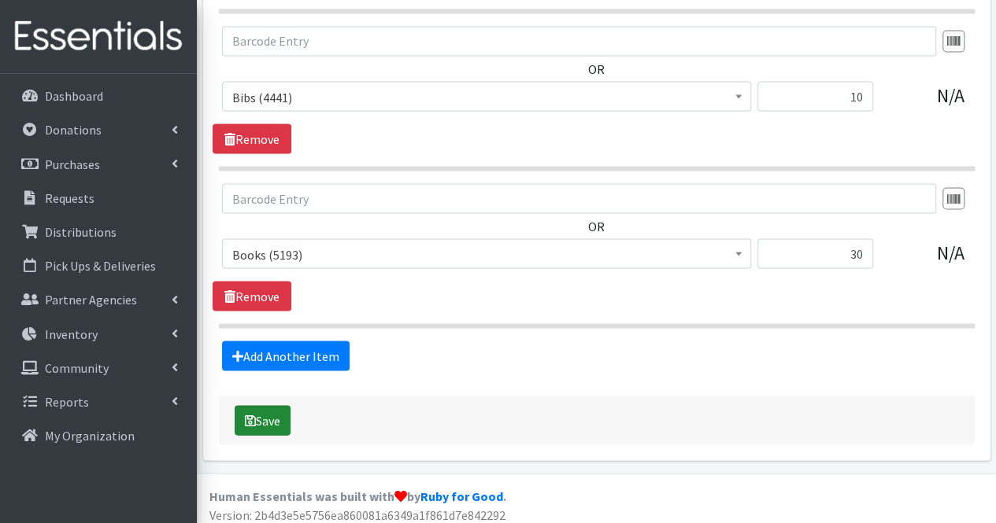
type textarea "Please label attention to Bethann Ferriera / Bayonne. Requesting one box each. …"
click at [268, 405] on button "Save" at bounding box center [263, 420] width 56 height 30
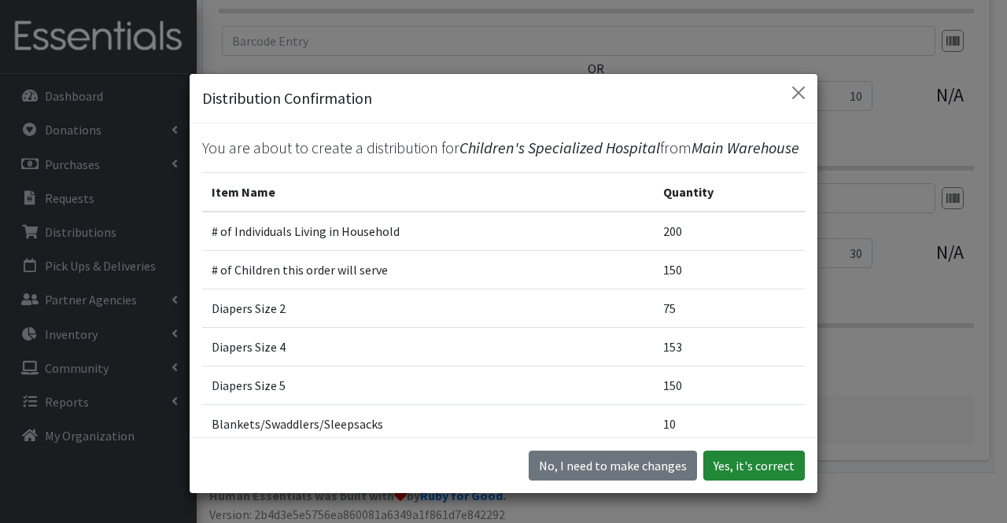
click at [757, 465] on button "Yes, it's correct" at bounding box center [755, 466] width 102 height 30
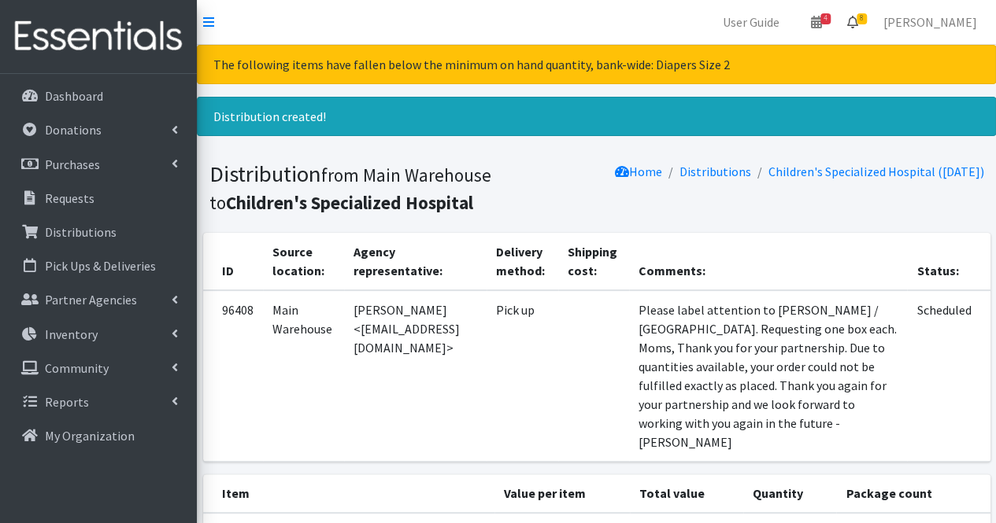
click at [866, 22] on span "8" at bounding box center [861, 18] width 10 height 11
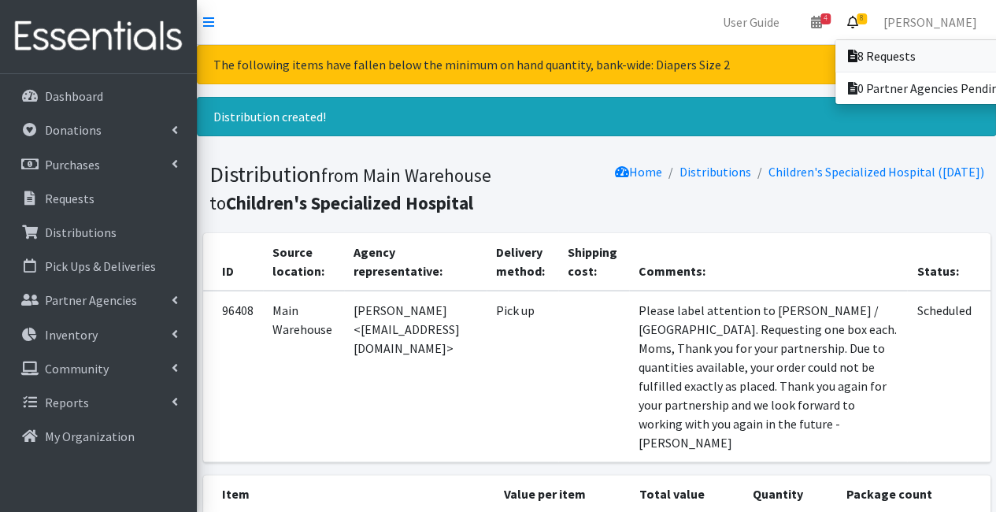
click at [891, 50] on link "8 Requests" at bounding box center [944, 55] width 219 height 31
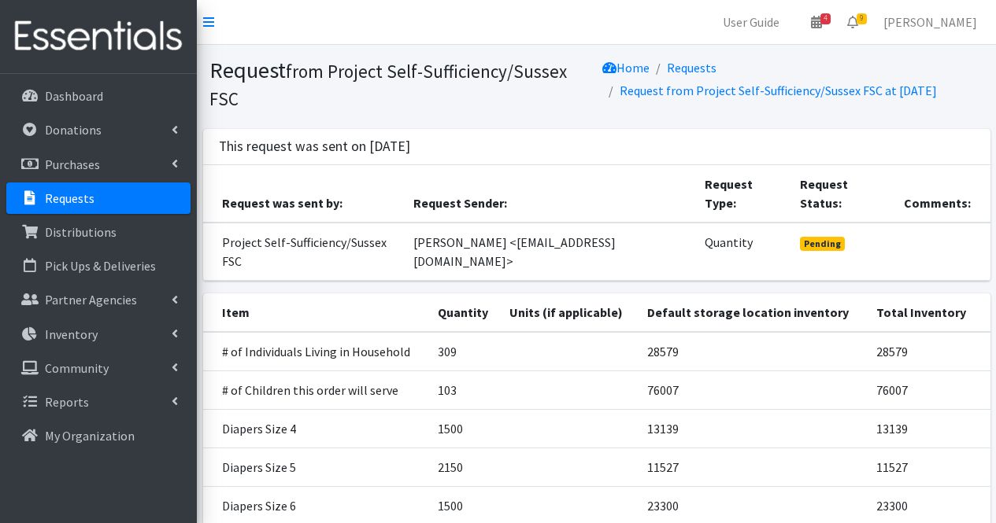
scroll to position [172, 0]
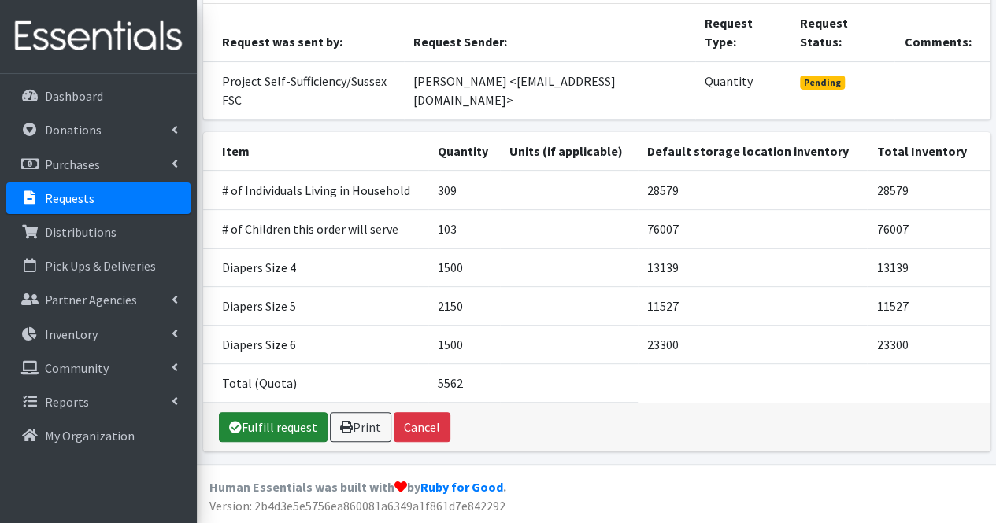
click at [272, 427] on link "Fulfill request" at bounding box center [273, 427] width 109 height 30
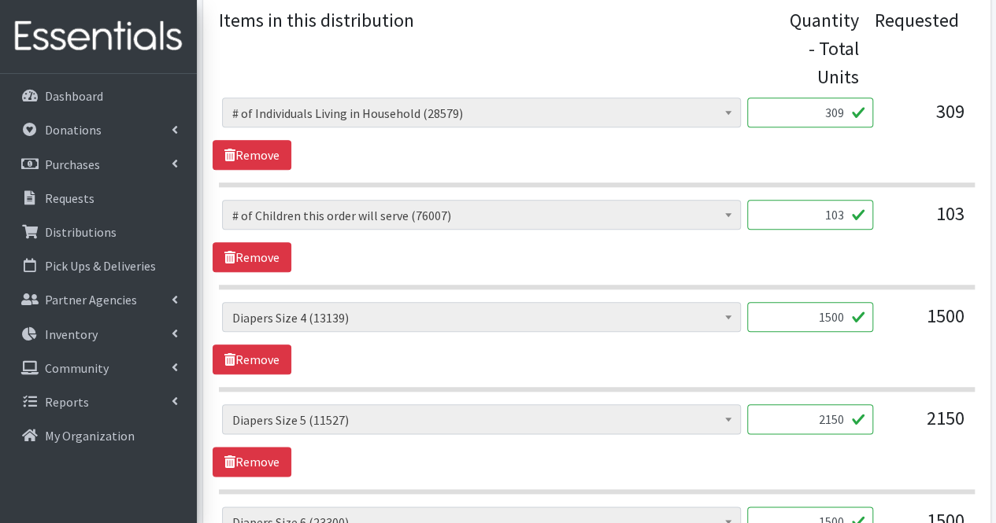
scroll to position [701, 0]
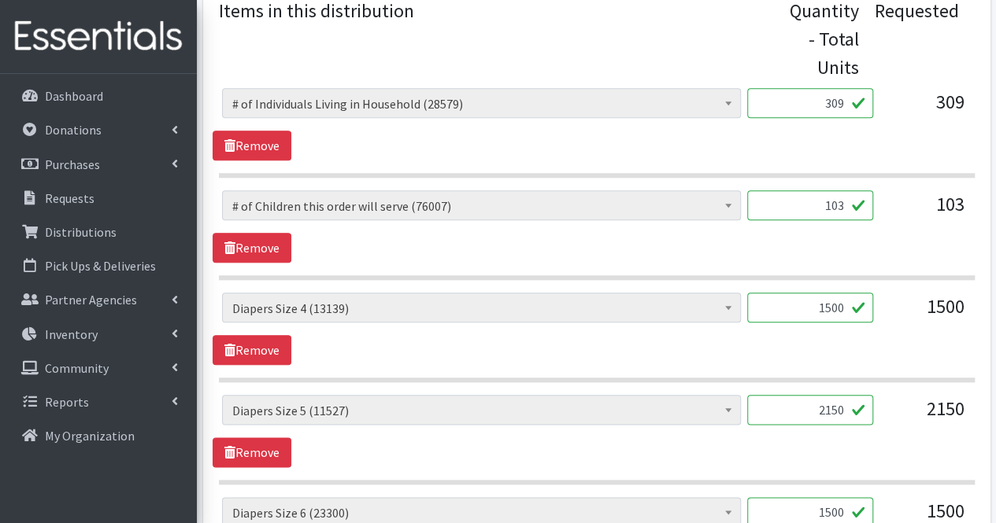
click at [811, 308] on input "1500" at bounding box center [810, 308] width 126 height 30
